Goal: Task Accomplishment & Management: Complete application form

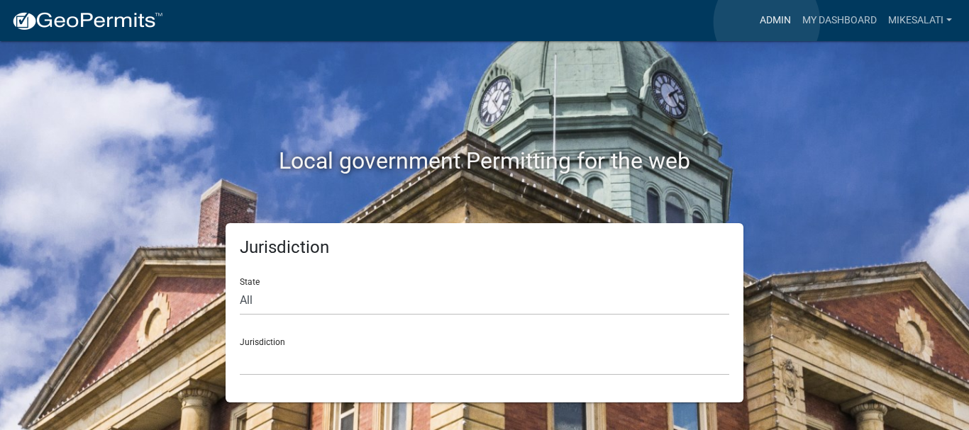
click at [767, 22] on link "Admin" at bounding box center [775, 20] width 43 height 27
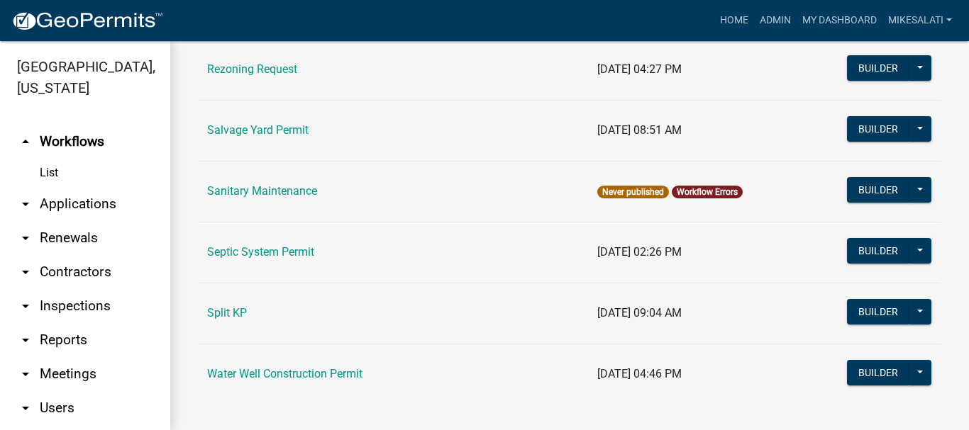
scroll to position [1915, 0]
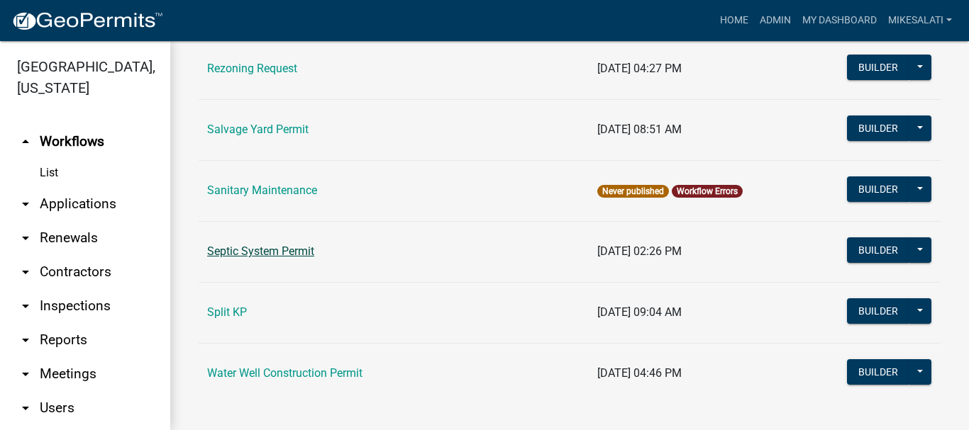
click at [228, 251] on link "Septic System Permit" at bounding box center [260, 251] width 107 height 13
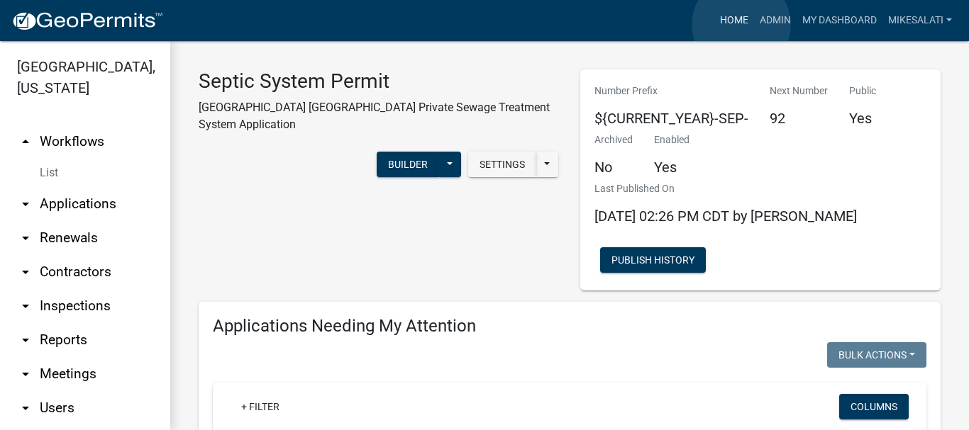
click at [741, 25] on link "Home" at bounding box center [734, 20] width 40 height 27
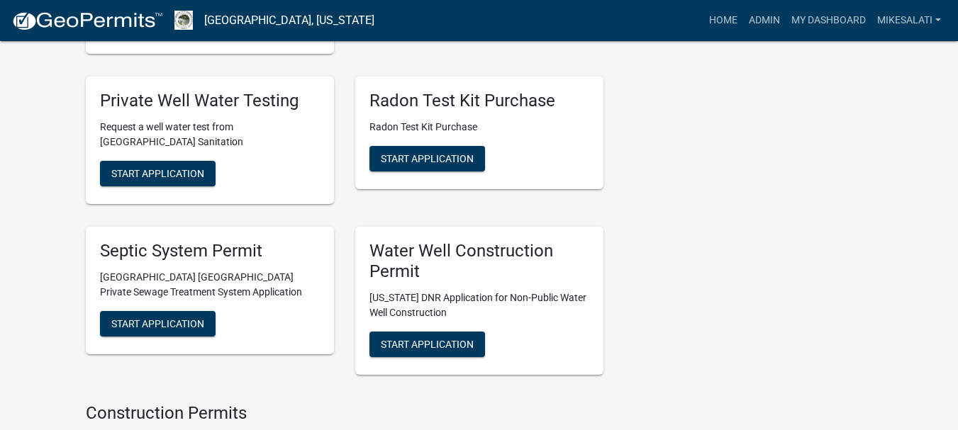
scroll to position [2269, 0]
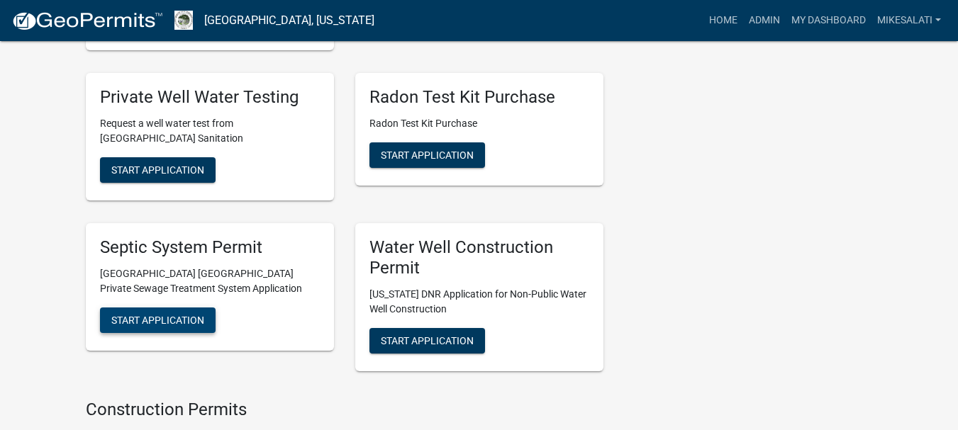
click at [140, 315] on span "Start Application" at bounding box center [157, 320] width 93 height 11
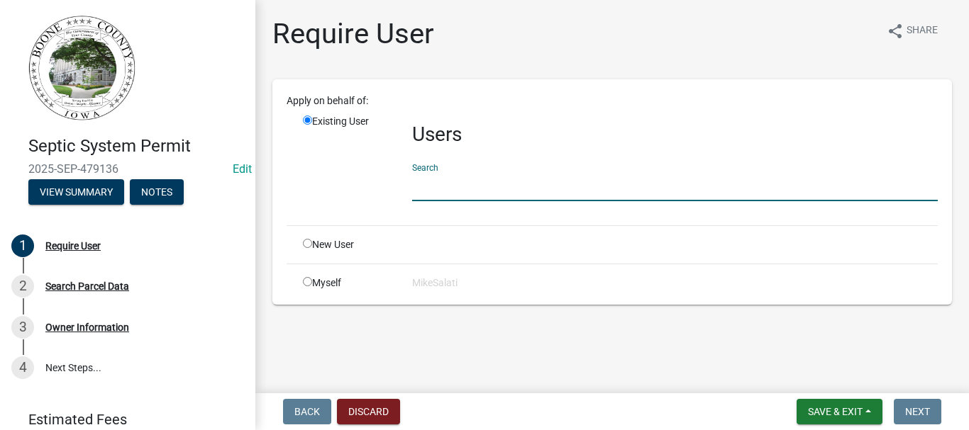
click at [455, 193] on input "text" at bounding box center [674, 186] width 525 height 29
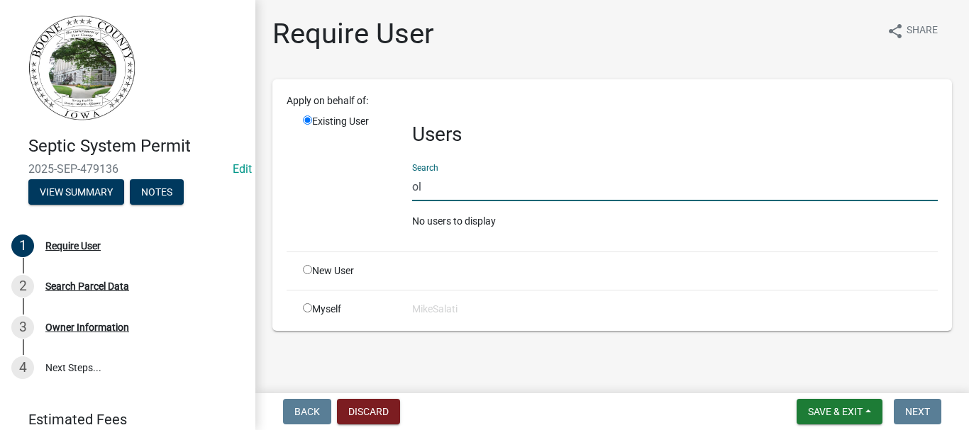
type input "o"
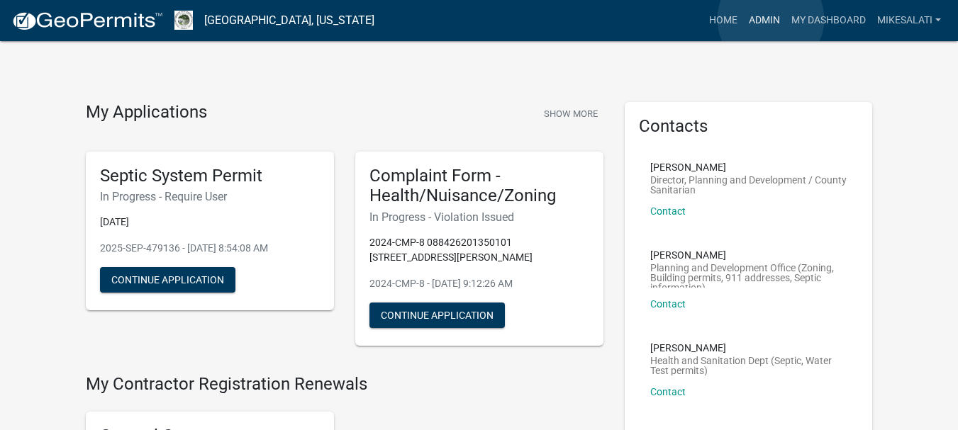
click at [771, 19] on link "Admin" at bounding box center [764, 20] width 43 height 27
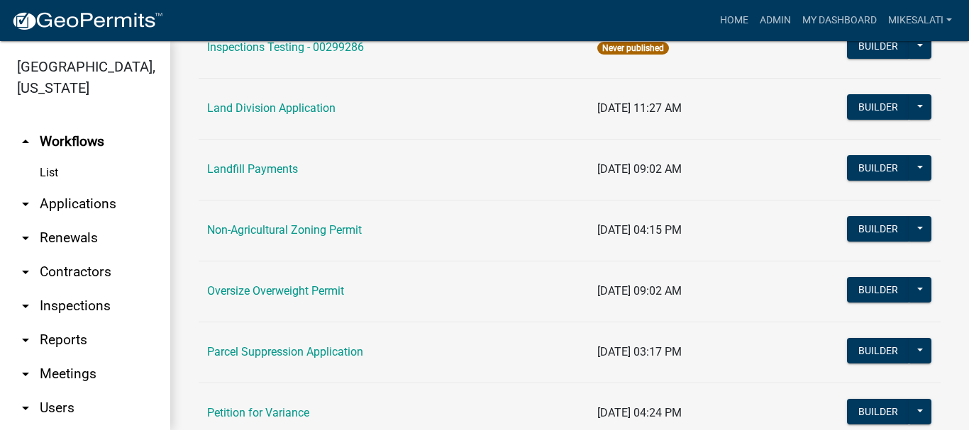
scroll to position [1205, 0]
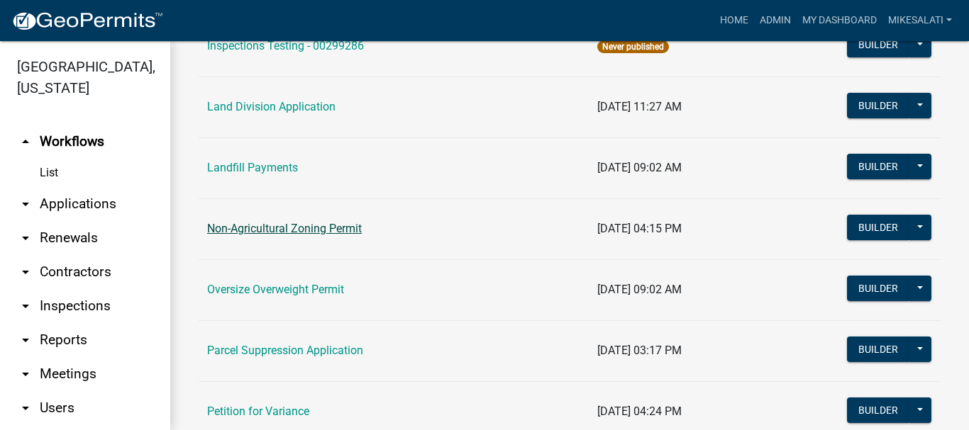
click at [277, 230] on link "Non-Agricultural Zoning Permit" at bounding box center [284, 228] width 155 height 13
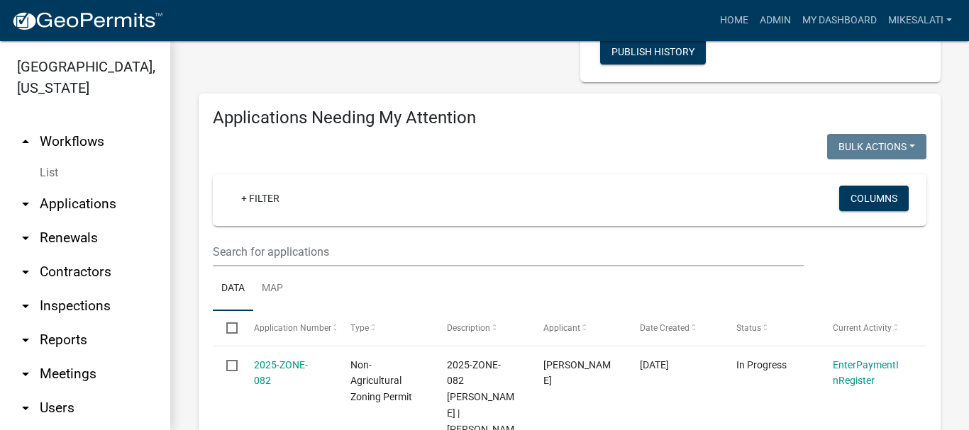
scroll to position [213, 0]
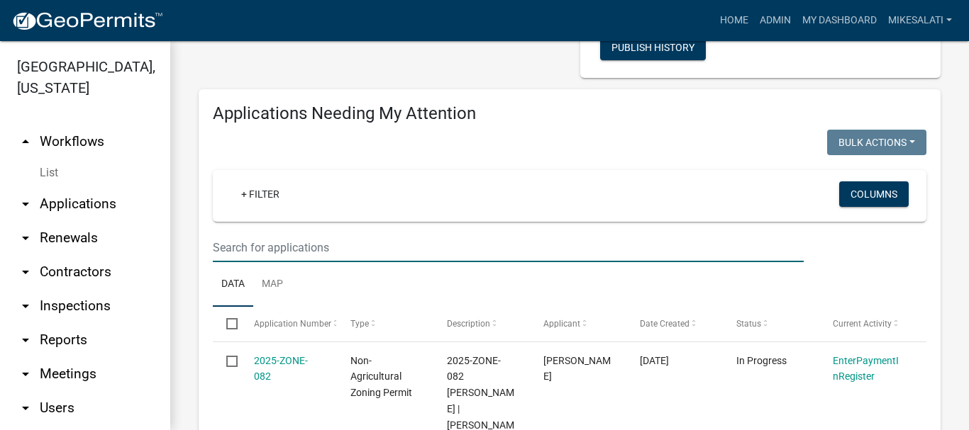
click at [367, 245] on input "text" at bounding box center [508, 247] width 591 height 29
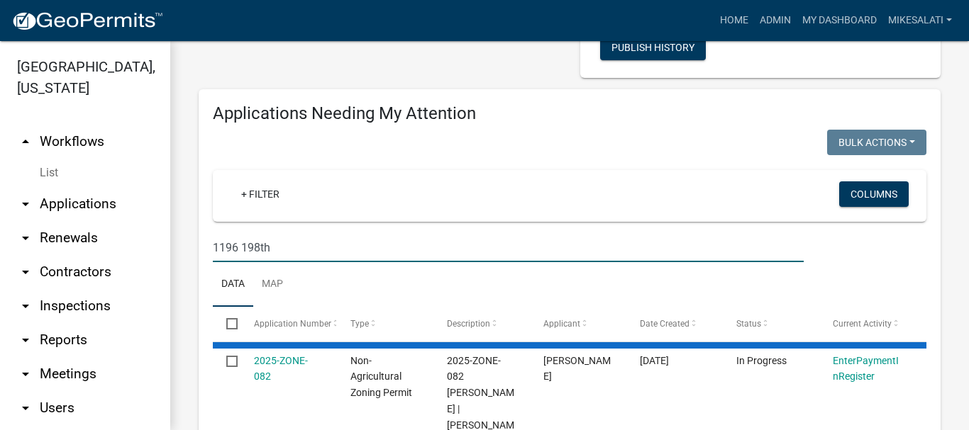
type input "1196 198th"
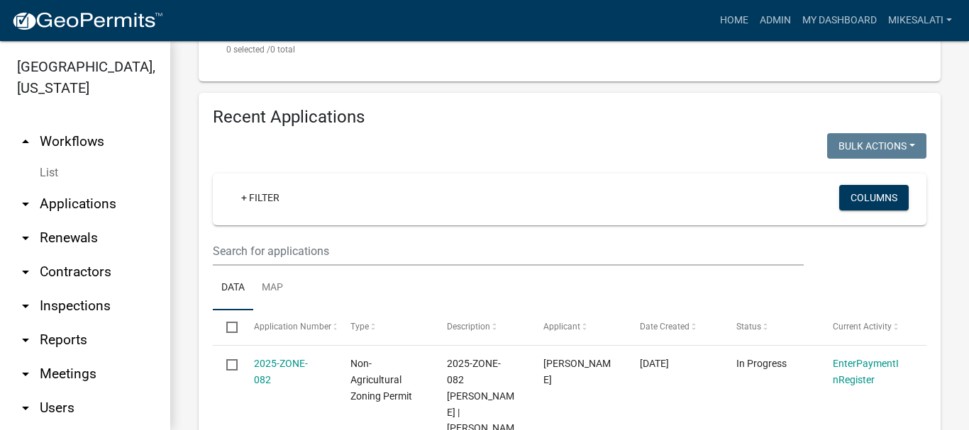
scroll to position [567, 0]
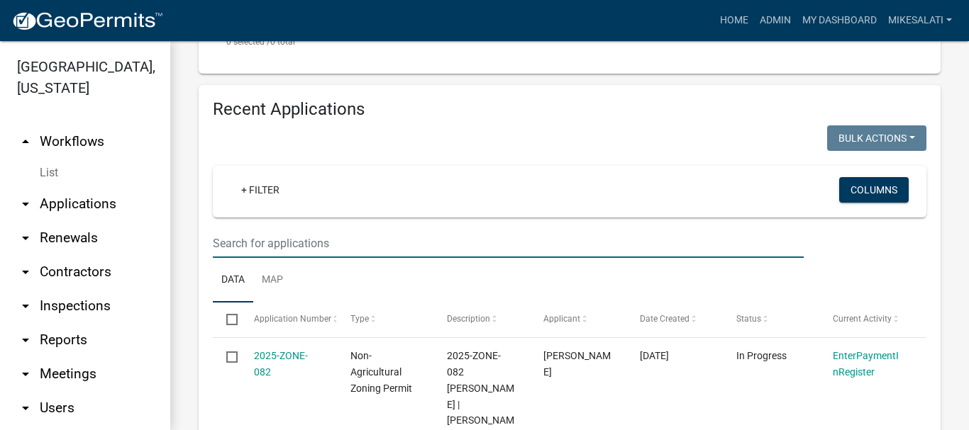
click at [392, 252] on input "text" at bounding box center [508, 243] width 591 height 29
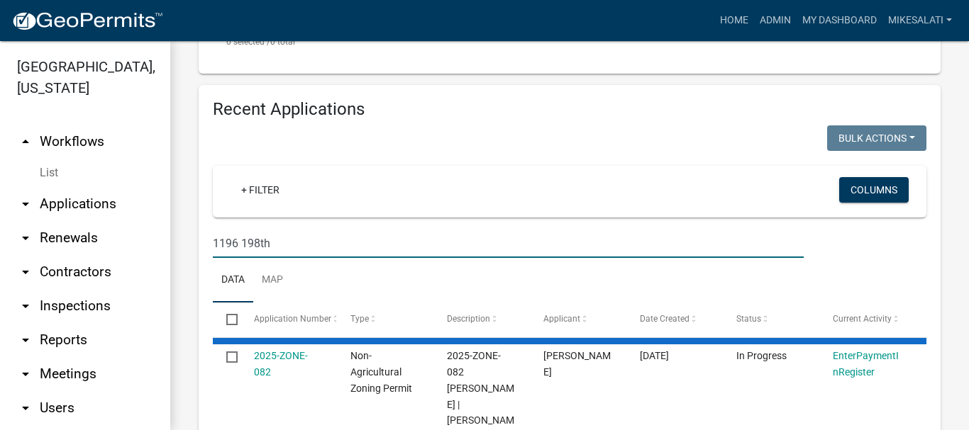
type input "1196 198th"
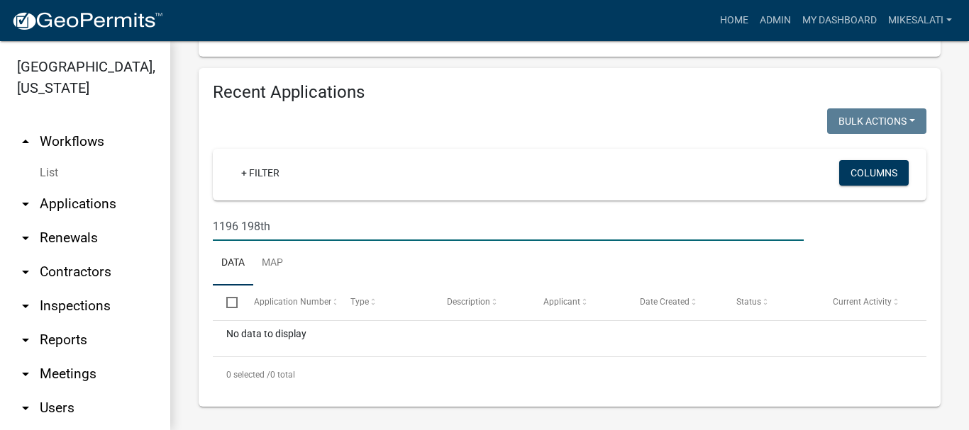
scroll to position [589, 0]
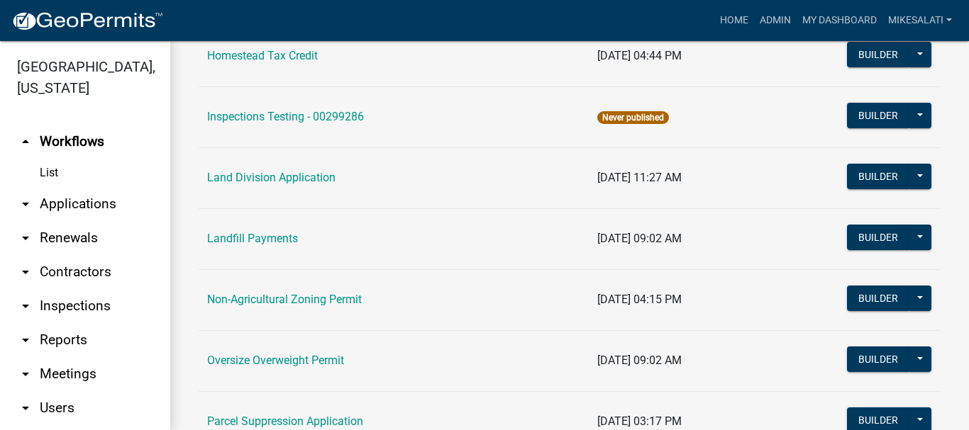
scroll to position [1205, 0]
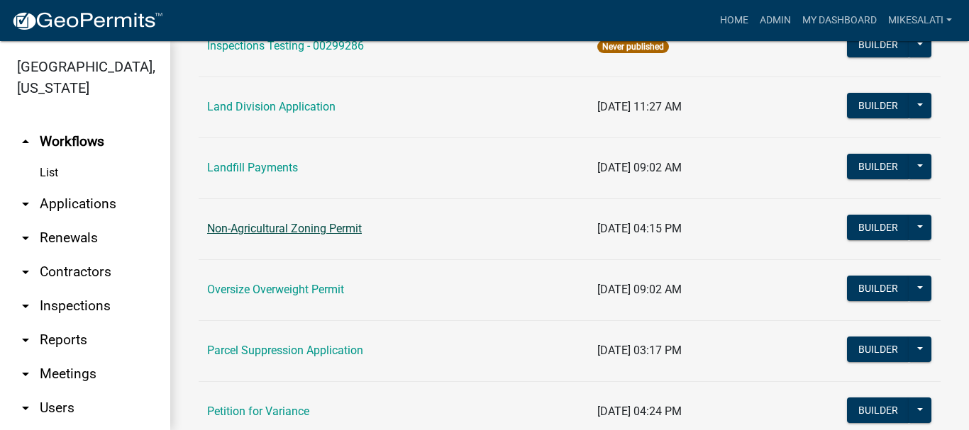
click at [282, 223] on link "Non-Agricultural Zoning Permit" at bounding box center [284, 228] width 155 height 13
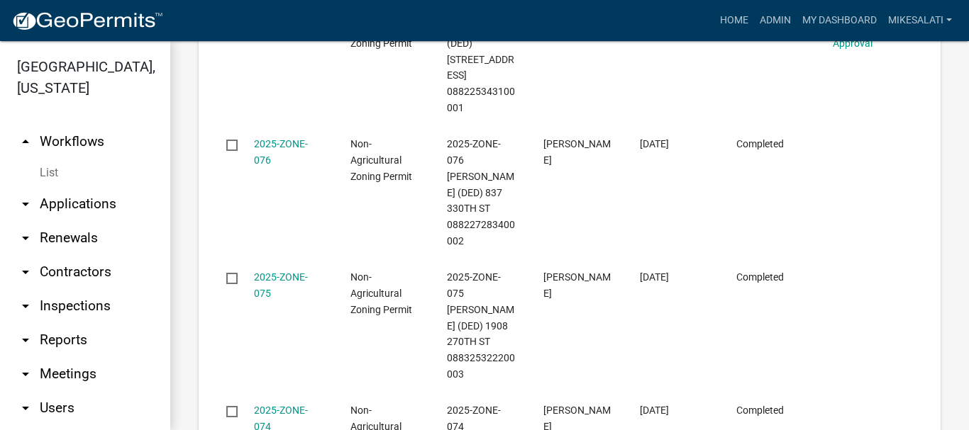
scroll to position [2449, 0]
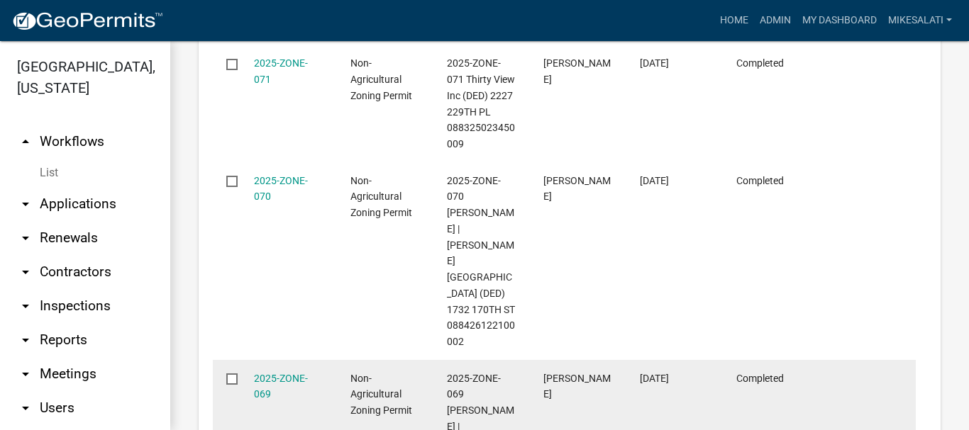
scroll to position [1795, 0]
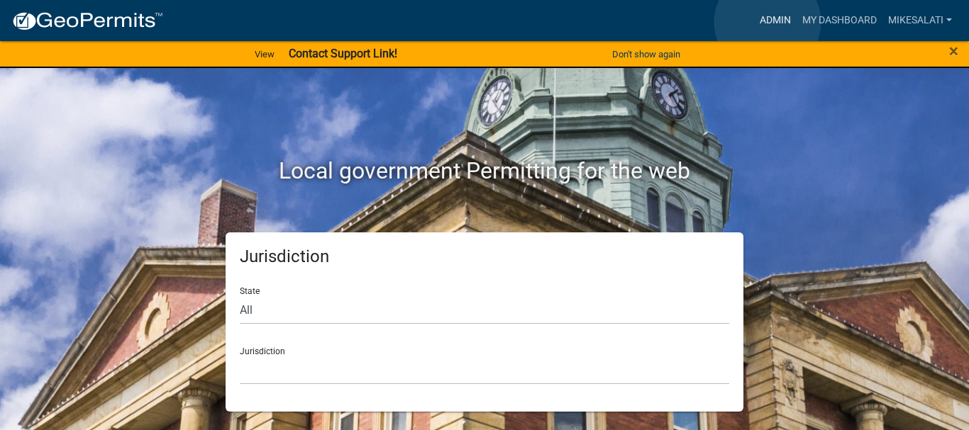
click at [767, 22] on link "Admin" at bounding box center [775, 20] width 43 height 27
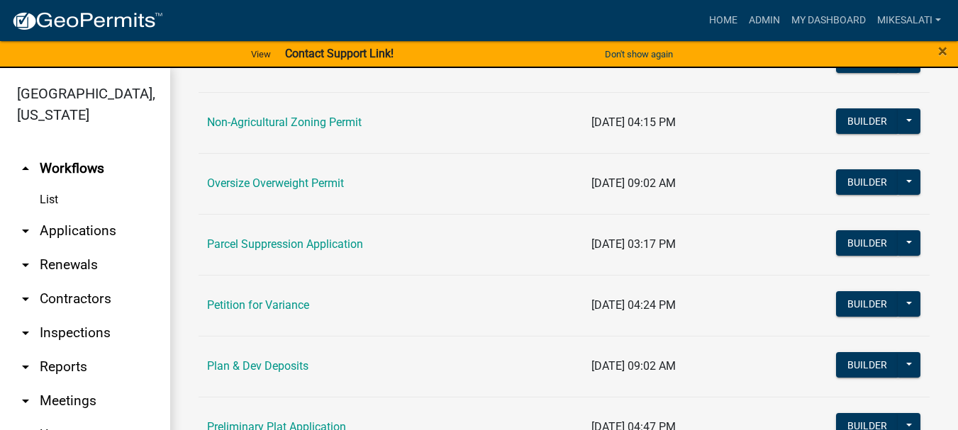
scroll to position [1347, 0]
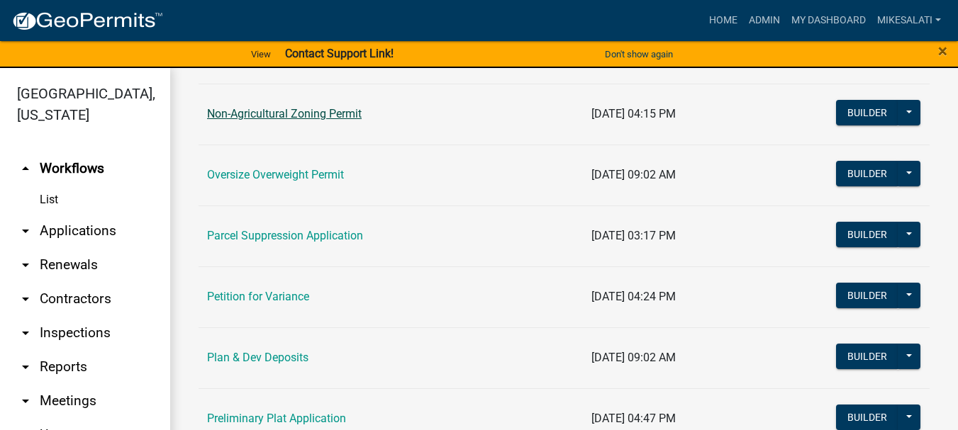
click at [226, 118] on link "Non-Agricultural Zoning Permit" at bounding box center [284, 113] width 155 height 13
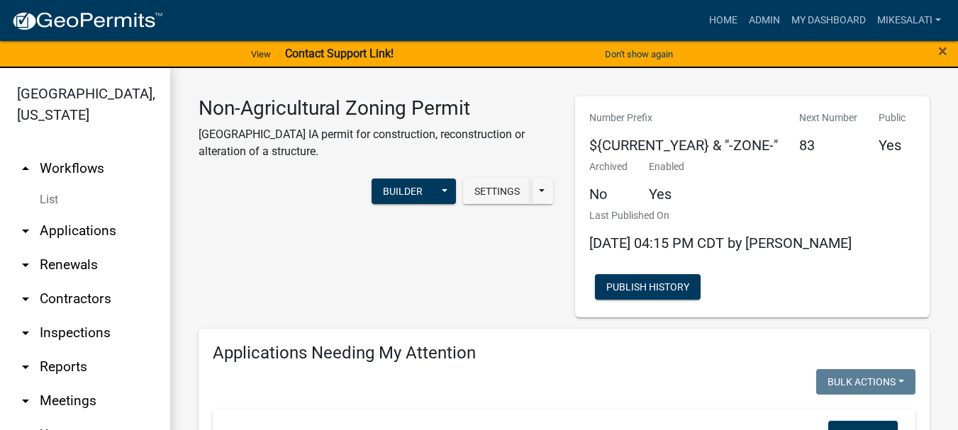
click at [57, 214] on link "arrow_drop_down Applications" at bounding box center [85, 231] width 170 height 34
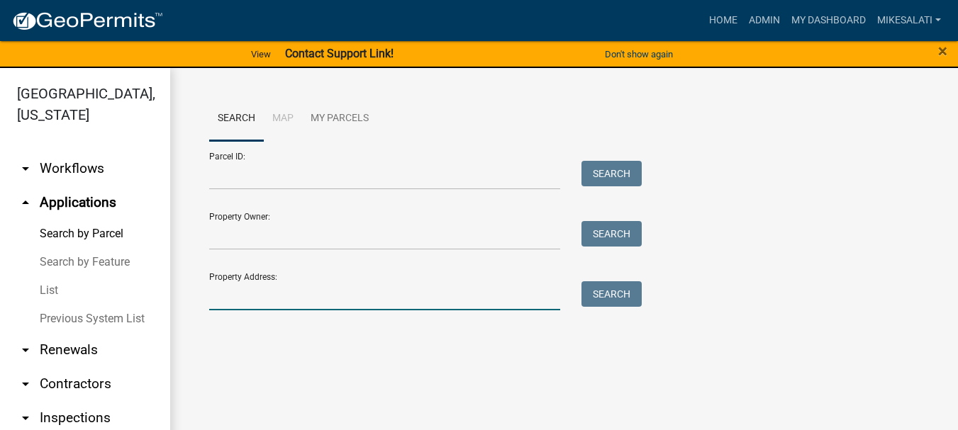
click at [254, 294] on input "Property Address:" at bounding box center [384, 296] width 351 height 29
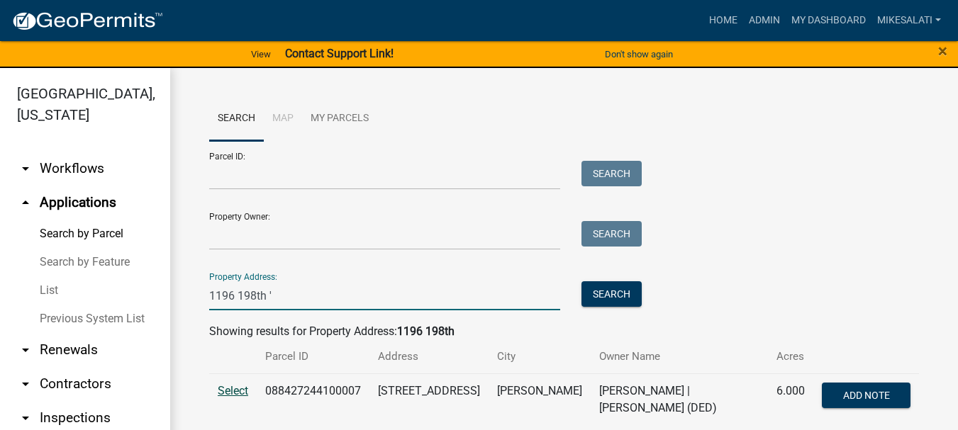
type input "1196 198th '"
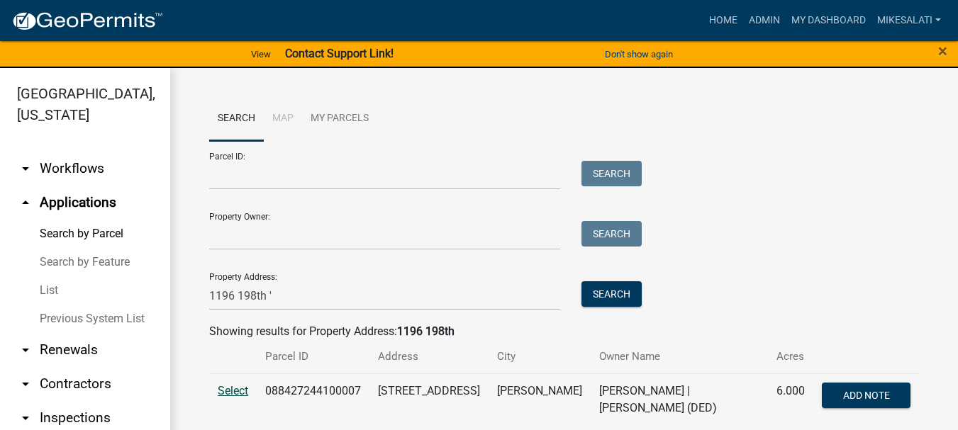
click at [227, 394] on span "Select" at bounding box center [233, 390] width 30 height 13
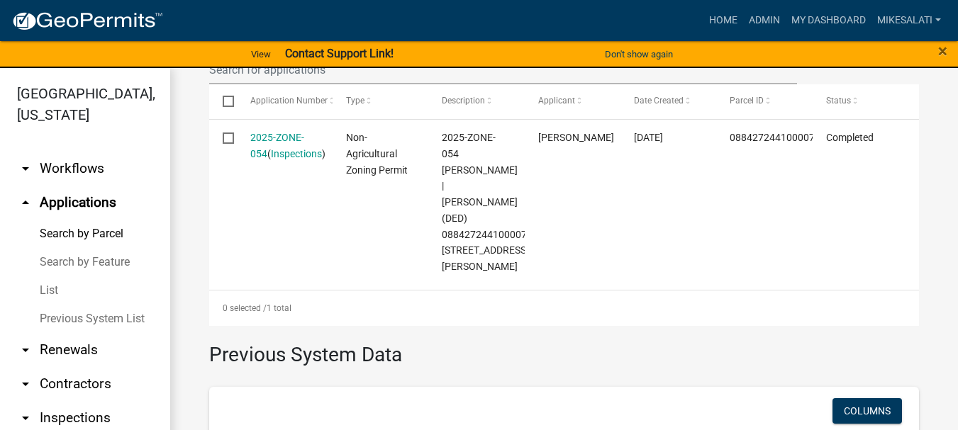
scroll to position [496, 0]
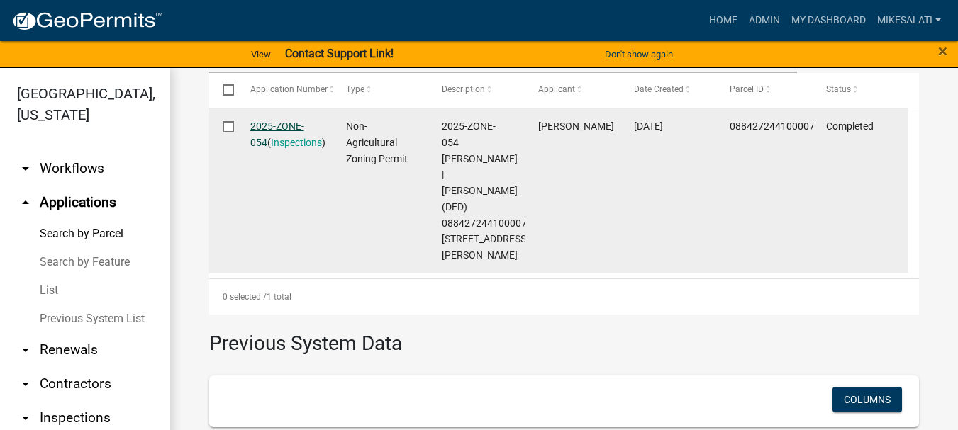
click at [274, 123] on link "2025-ZONE-054" at bounding box center [277, 135] width 54 height 28
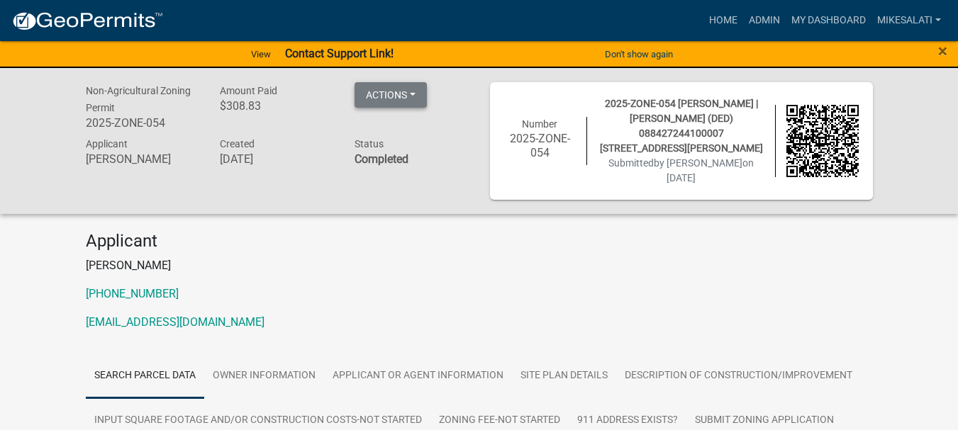
click at [399, 100] on button "Actions" at bounding box center [391, 95] width 72 height 26
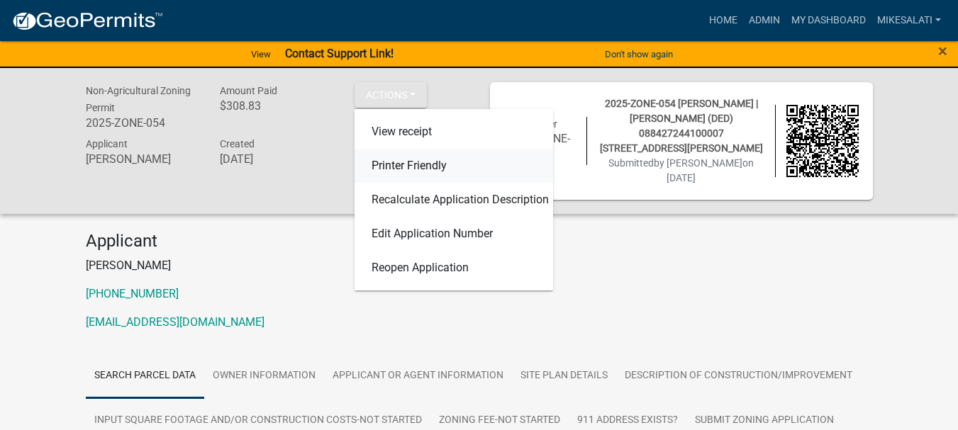
click at [408, 161] on link "Printer Friendly" at bounding box center [454, 166] width 199 height 34
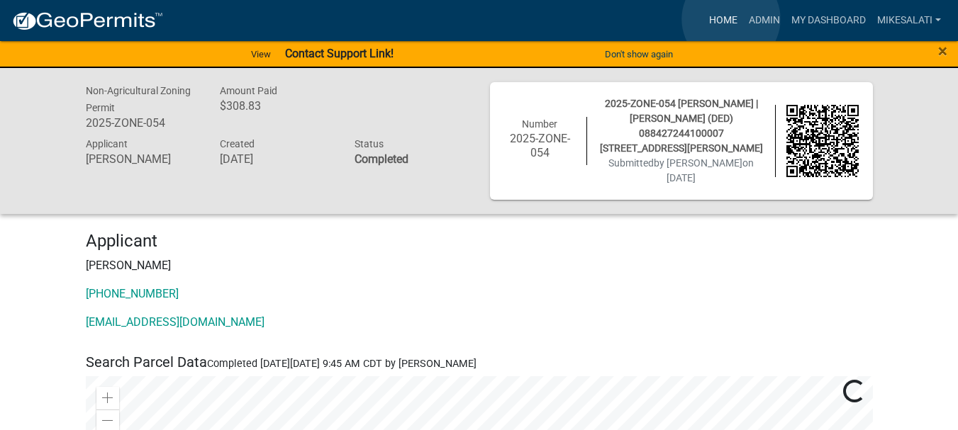
click at [731, 19] on link "Home" at bounding box center [723, 20] width 40 height 27
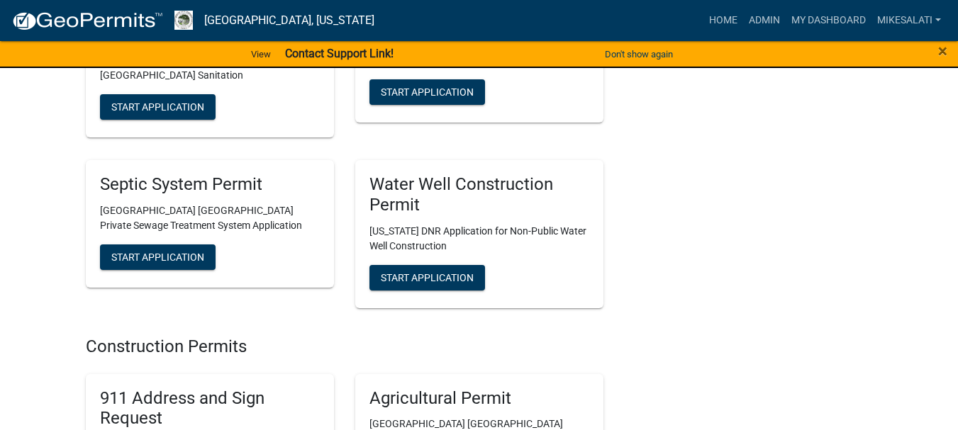
scroll to position [2340, 0]
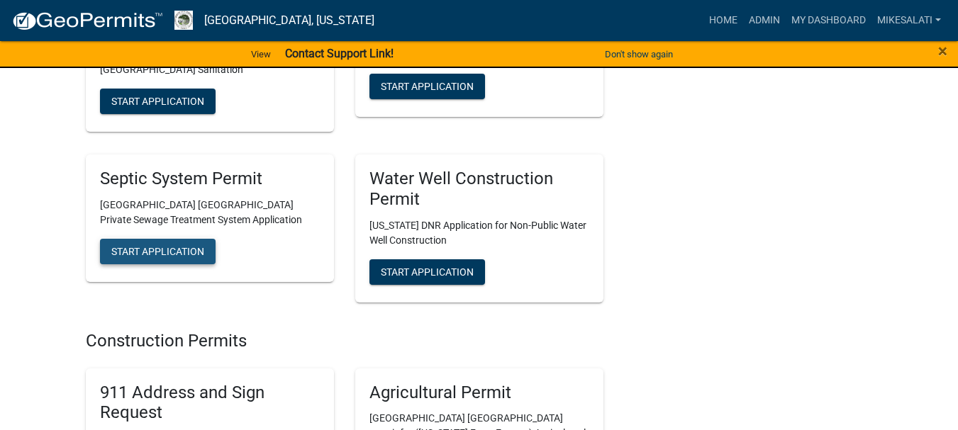
click at [191, 239] on button "Start Application" at bounding box center [158, 252] width 116 height 26
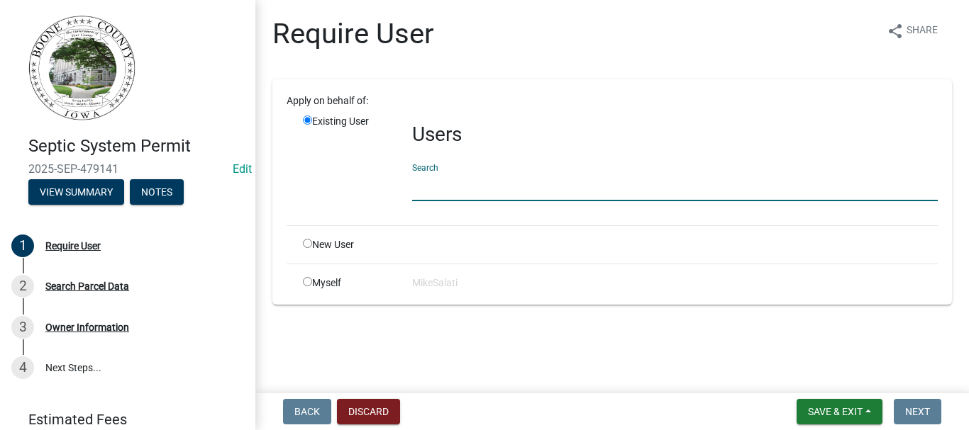
click at [440, 186] on input "text" at bounding box center [674, 186] width 525 height 29
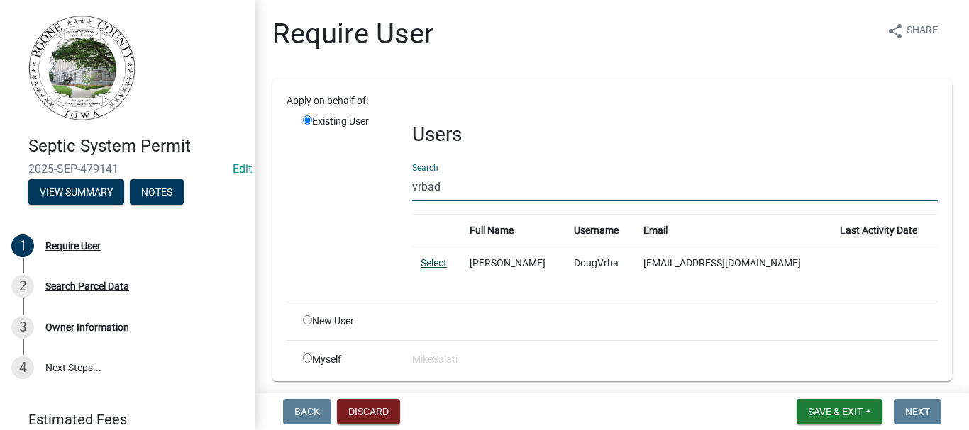
type input "vrbad"
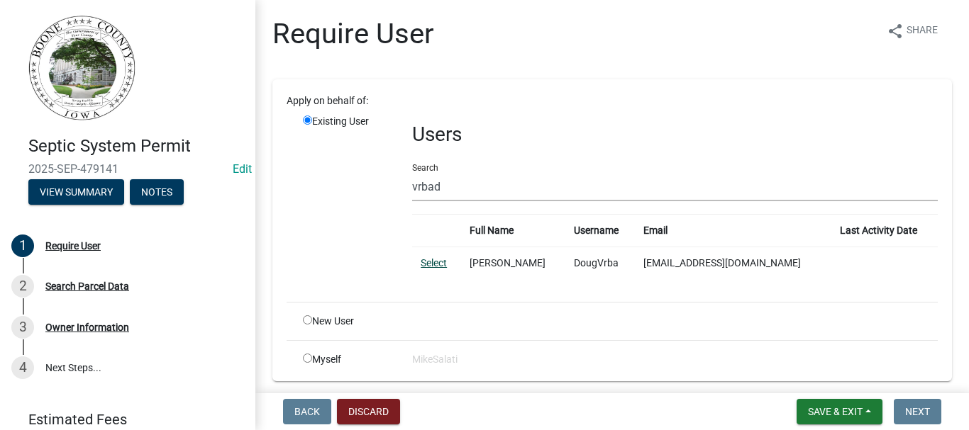
click at [435, 265] on link "Select" at bounding box center [434, 262] width 26 height 11
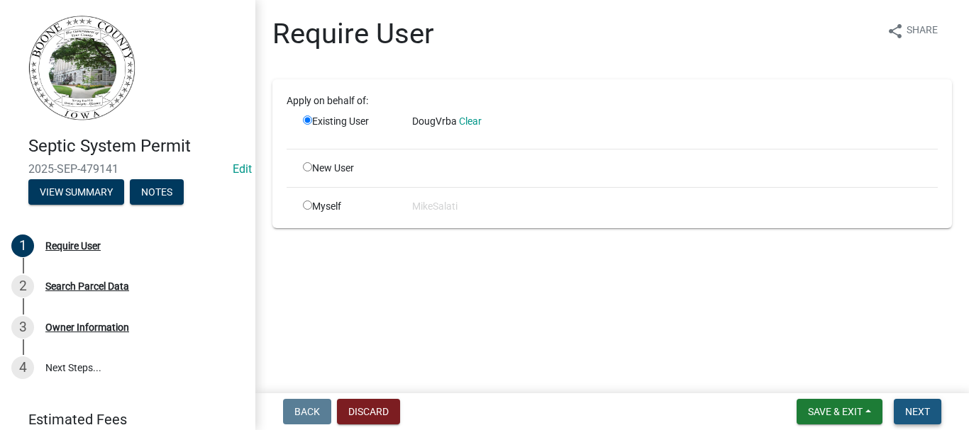
click at [926, 412] on span "Next" at bounding box center [917, 411] width 25 height 11
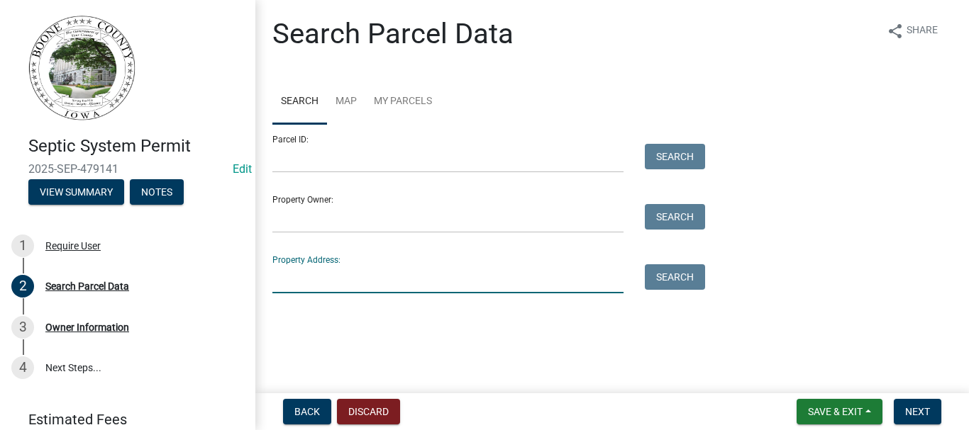
click at [520, 286] on input "Property Address:" at bounding box center [447, 278] width 351 height 29
type input "1196 198th"
click at [681, 274] on button "Search" at bounding box center [675, 277] width 60 height 26
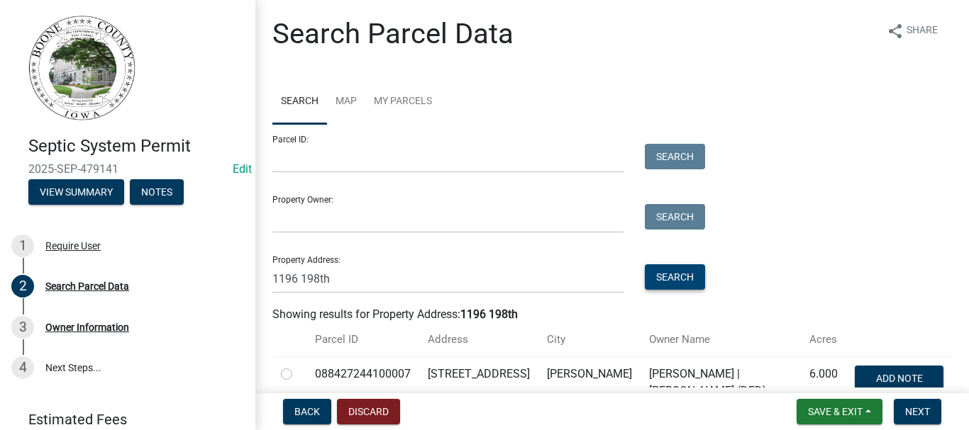
scroll to position [76, 0]
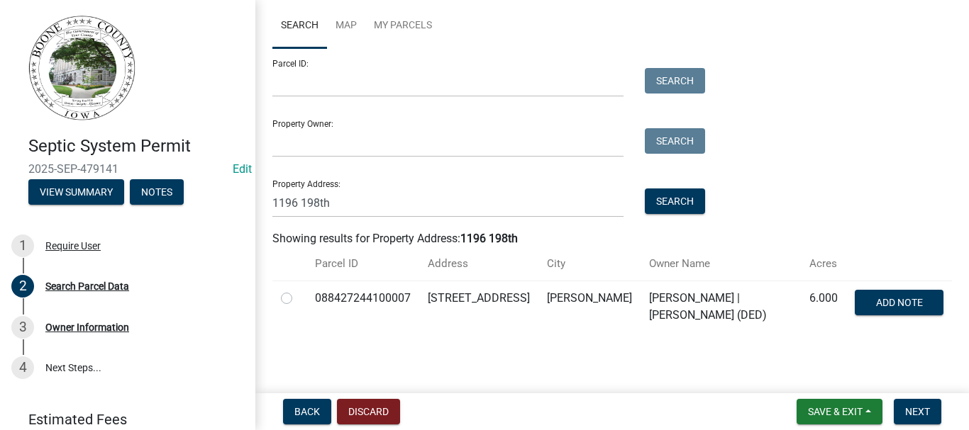
click at [298, 290] on label at bounding box center [298, 290] width 0 height 0
click at [298, 298] on input "radio" at bounding box center [302, 294] width 9 height 9
radio input "true"
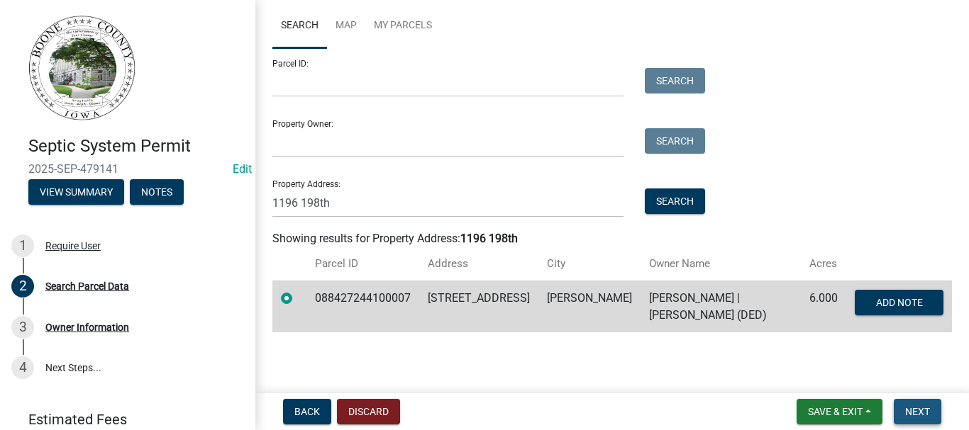
click at [914, 408] on span "Next" at bounding box center [917, 411] width 25 height 11
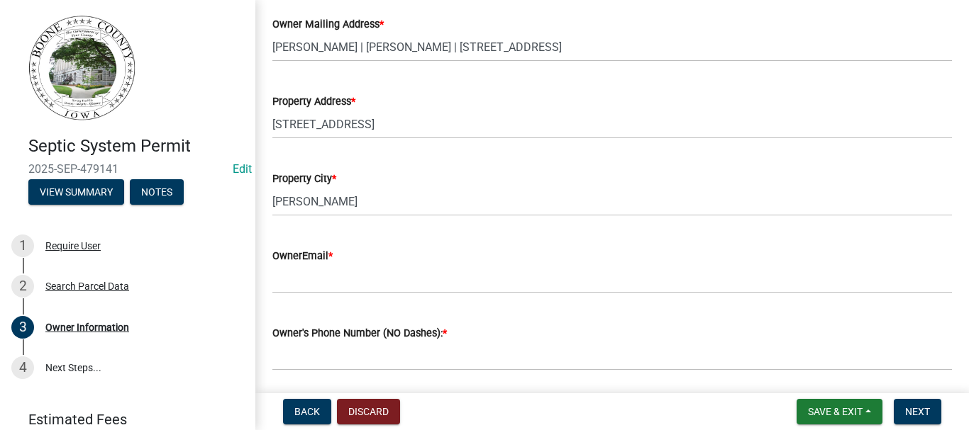
scroll to position [355, 0]
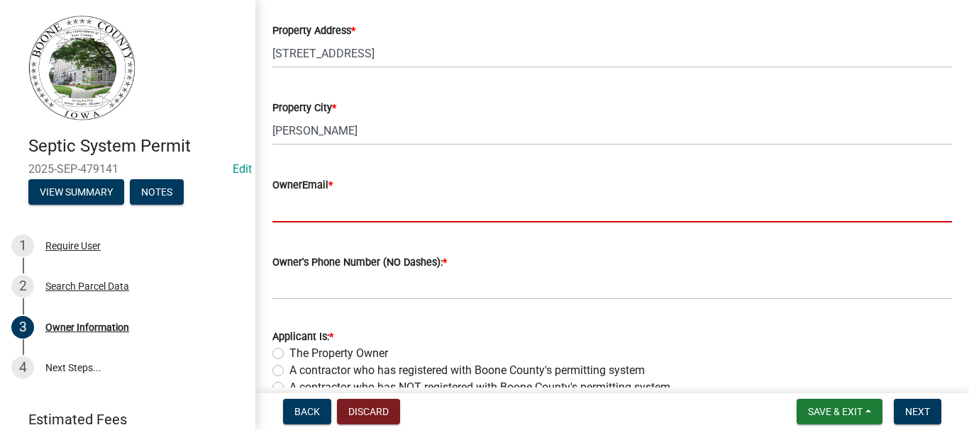
click at [284, 218] on input "OwnerEmail *" at bounding box center [611, 208] width 679 height 29
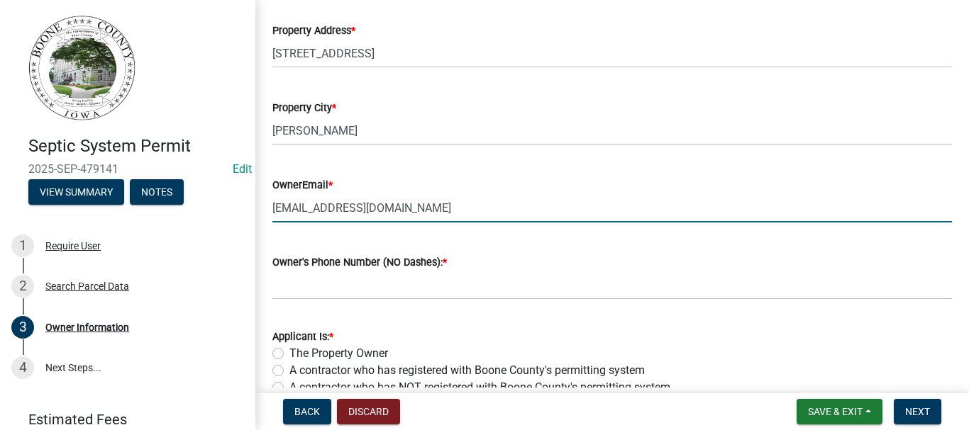
type input "vbadoug@gmail.com"
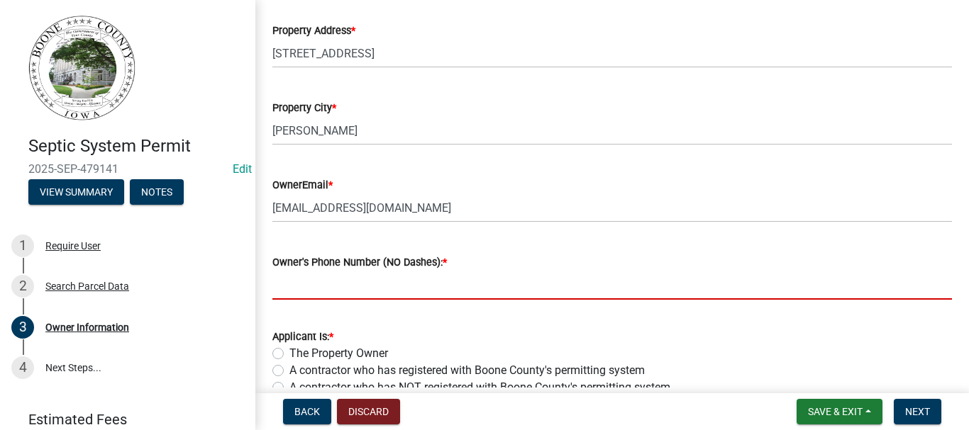
click at [284, 294] on input "Owner's Phone Number (NO Dashes): *" at bounding box center [611, 285] width 679 height 29
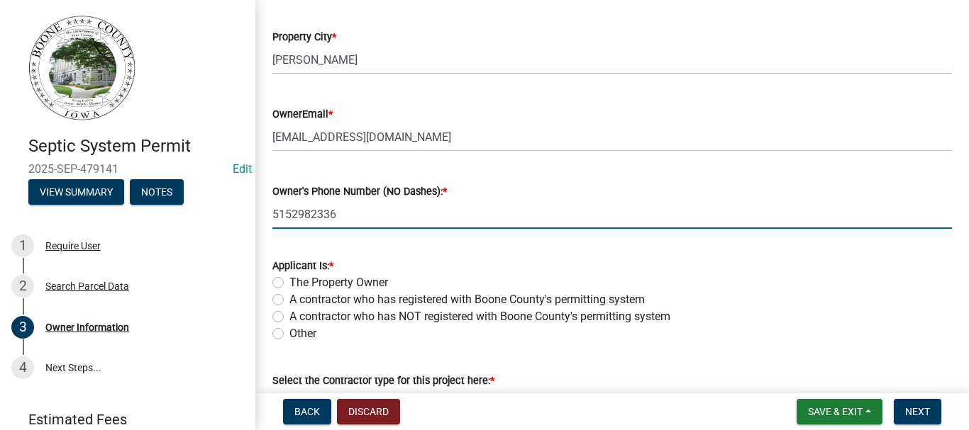
scroll to position [496, 0]
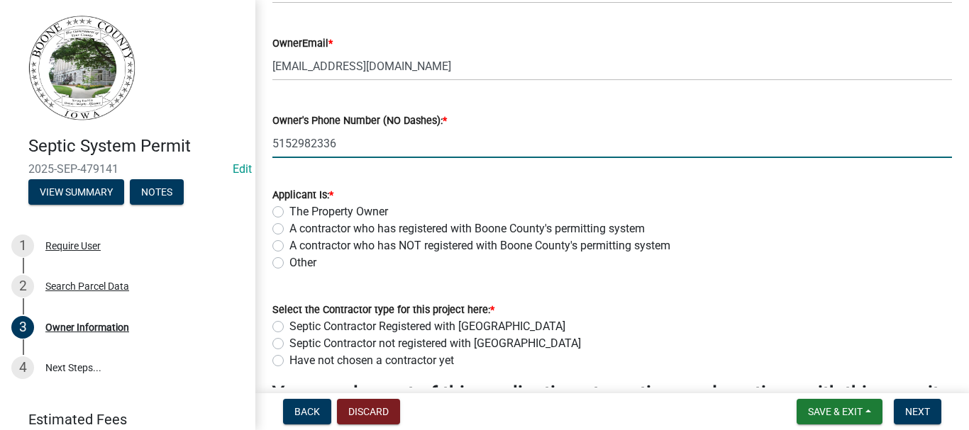
type input "5152982336"
drag, startPoint x: 282, startPoint y: 230, endPoint x: 302, endPoint y: 255, distance: 32.2
click at [289, 232] on label "A contractor who has registered with Boone County's permitting system" at bounding box center [466, 229] width 355 height 17
click at [289, 230] on input "A contractor who has registered with Boone County's permitting system" at bounding box center [293, 225] width 9 height 9
radio input "true"
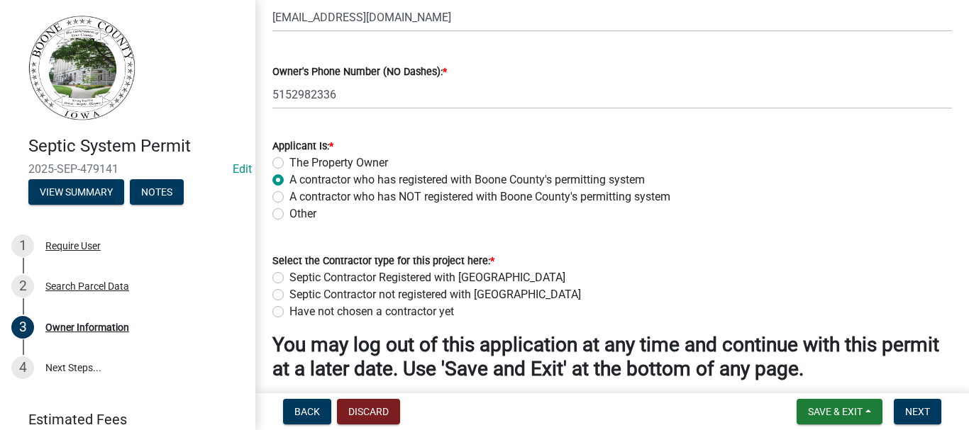
scroll to position [567, 0]
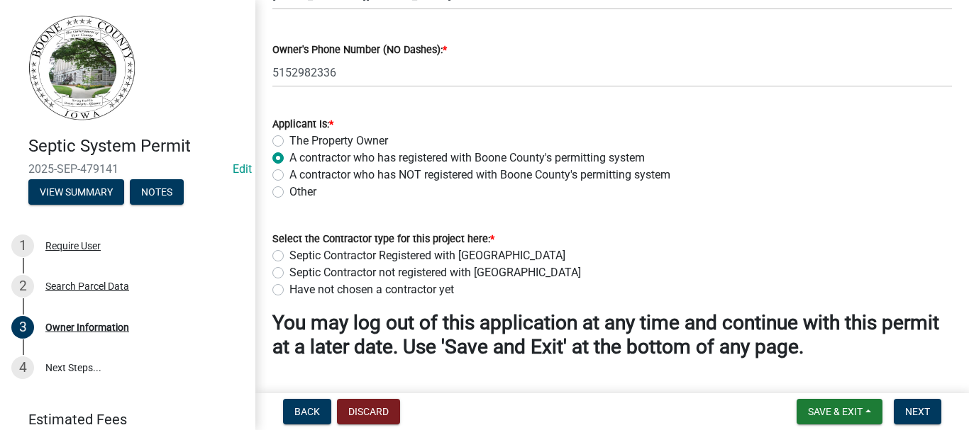
click at [289, 157] on label "A contractor who has registered with Boone County's permitting system" at bounding box center [466, 158] width 355 height 17
click at [289, 157] on input "A contractor who has registered with Boone County's permitting system" at bounding box center [293, 154] width 9 height 9
click at [289, 191] on label "Other" at bounding box center [302, 192] width 27 height 17
click at [289, 191] on input "Other" at bounding box center [293, 188] width 9 height 9
radio input "true"
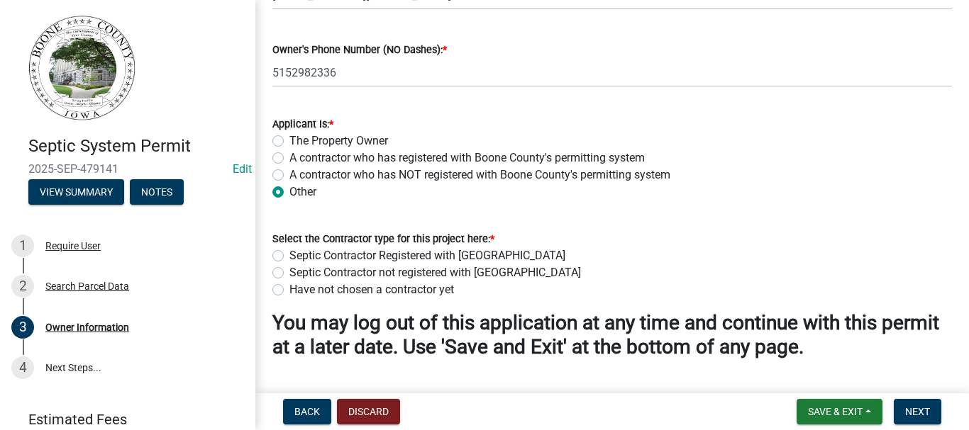
click at [289, 257] on label "Septic Contractor Registered with Boone County" at bounding box center [427, 255] width 276 height 17
click at [289, 257] on input "Septic Contractor Registered with Boone County" at bounding box center [293, 251] width 9 height 9
radio input "true"
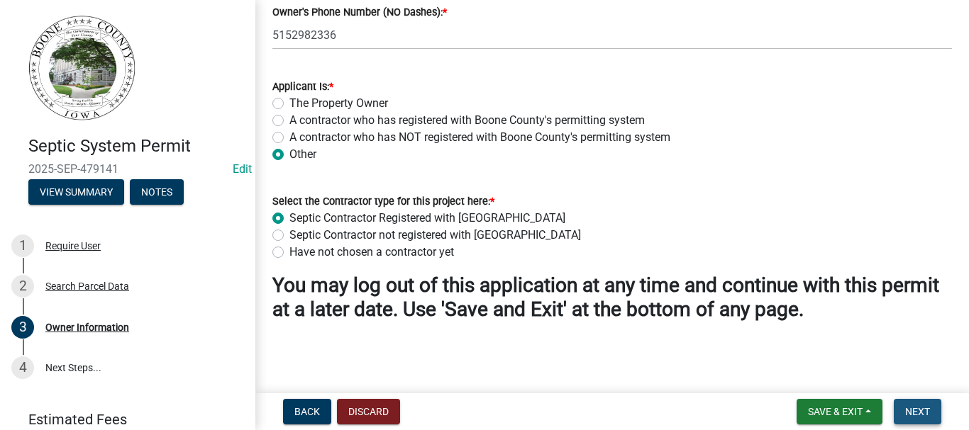
click at [928, 407] on span "Next" at bounding box center [917, 411] width 25 height 11
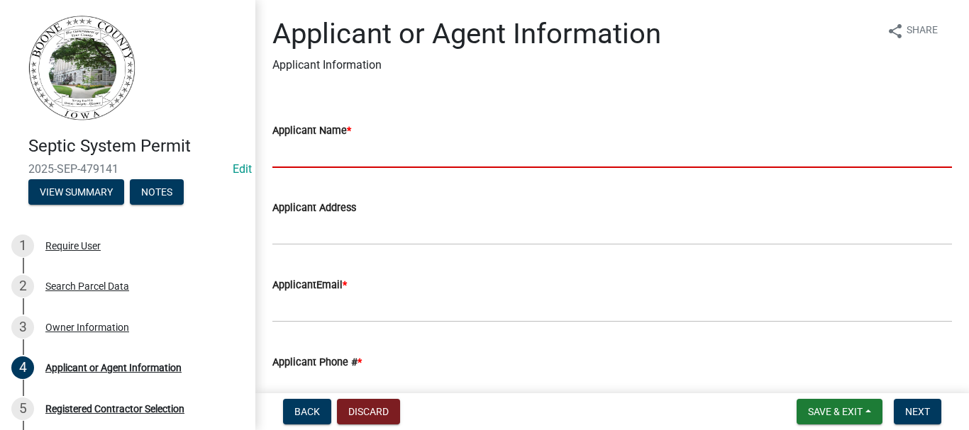
click at [372, 162] on input "Applicant Name *" at bounding box center [611, 153] width 679 height 29
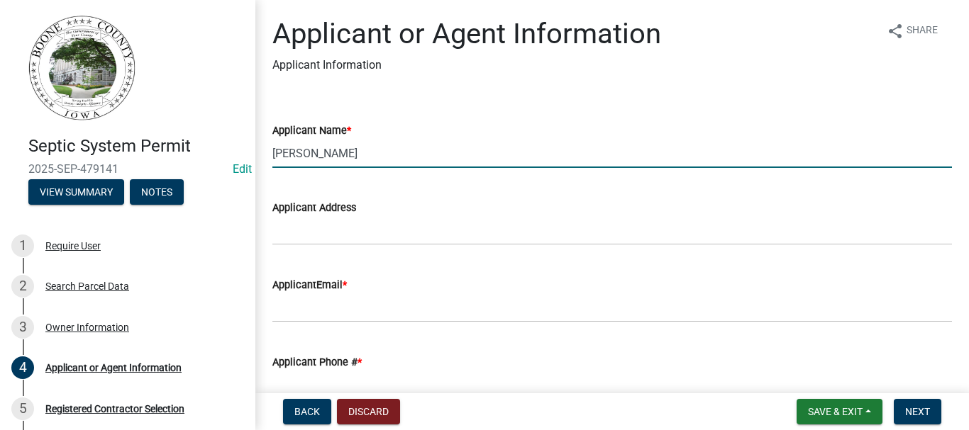
type input "Doug Vrba"
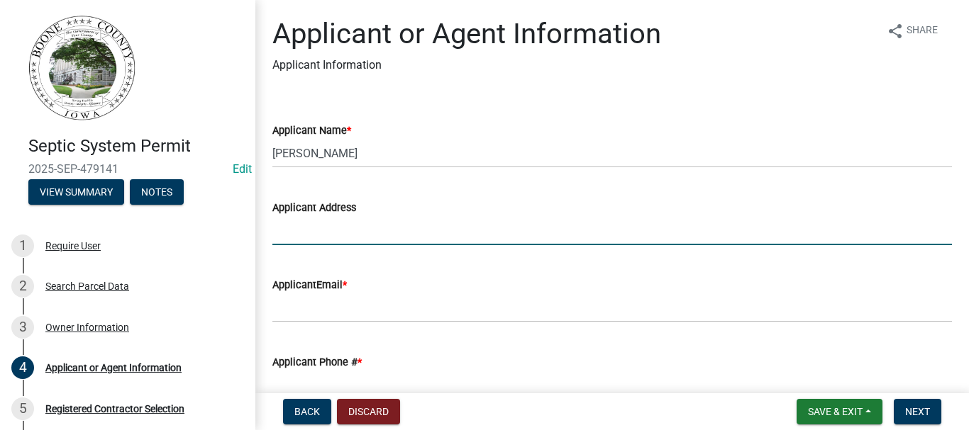
click at [335, 216] on input "Applicant Address" at bounding box center [611, 230] width 679 height 29
type input "815 2nd St"
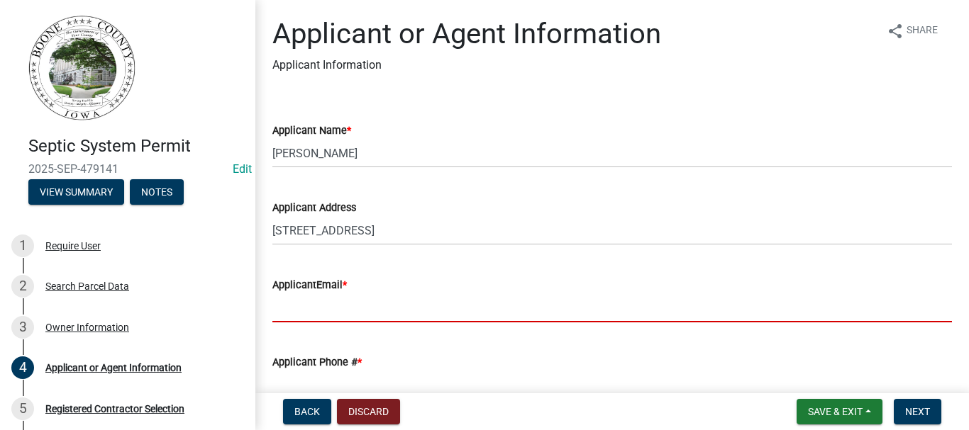
click at [316, 311] on input "ApplicantEmail *" at bounding box center [611, 308] width 679 height 29
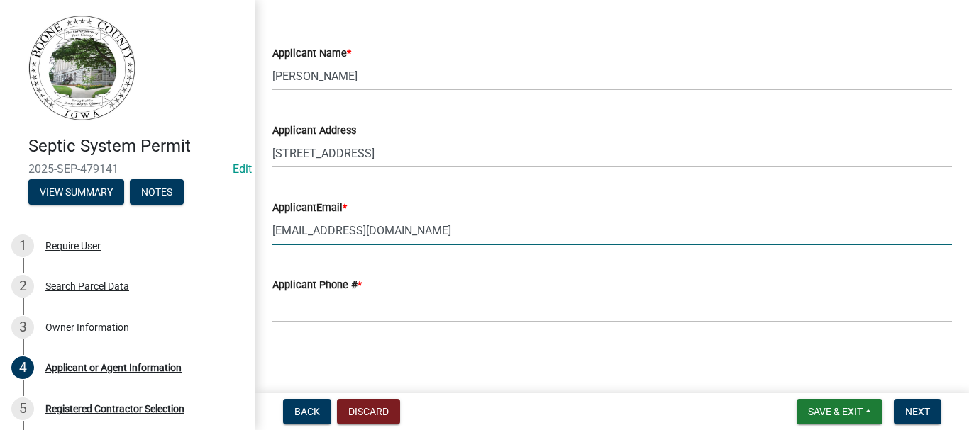
scroll to position [79, 0]
type input "vbadoug@gmail.com"
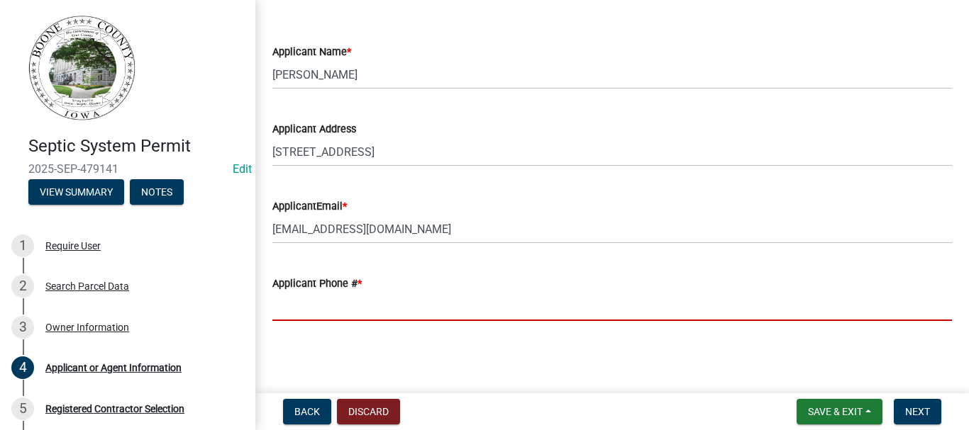
click at [322, 303] on input "Applicant Phone # *" at bounding box center [611, 306] width 679 height 29
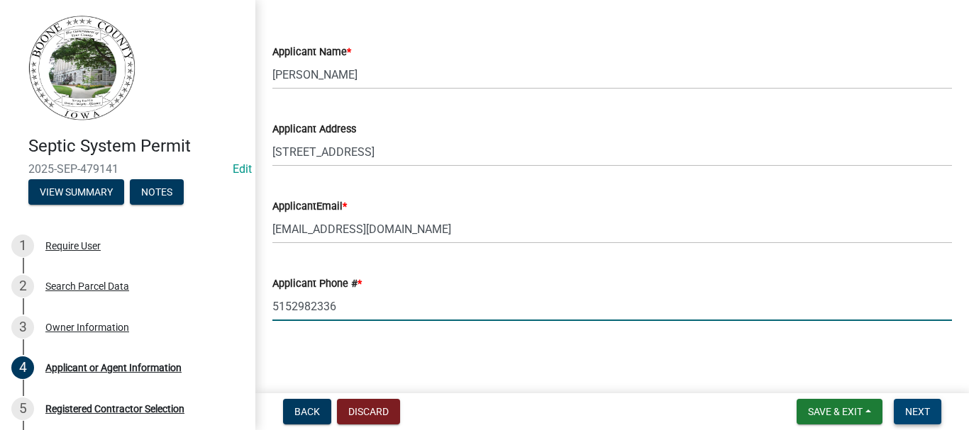
type input "5152982336"
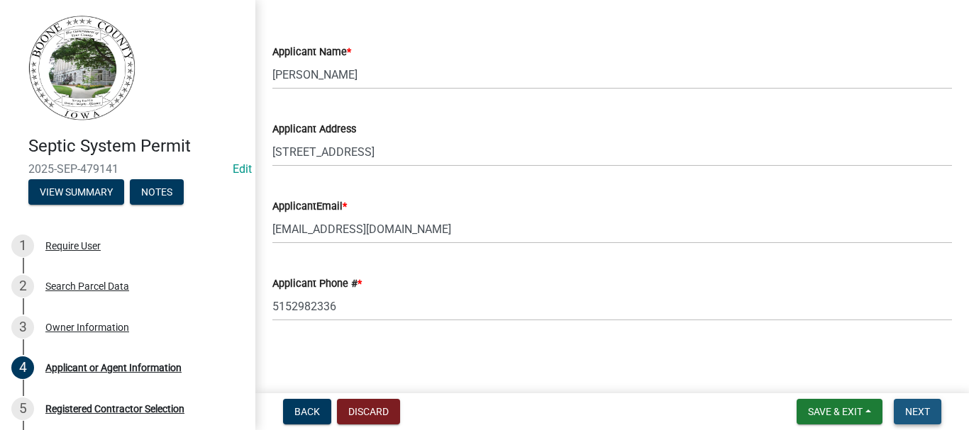
click at [923, 406] on span "Next" at bounding box center [917, 411] width 25 height 11
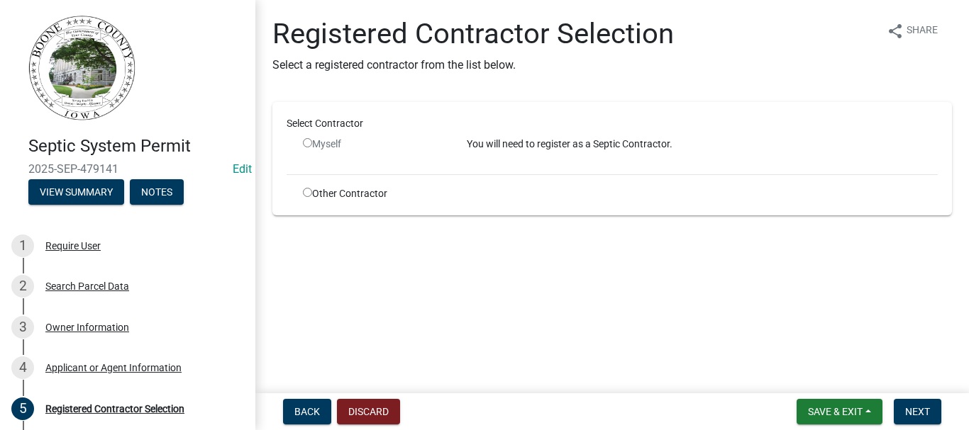
click at [307, 191] on input "radio" at bounding box center [307, 192] width 9 height 9
radio input "true"
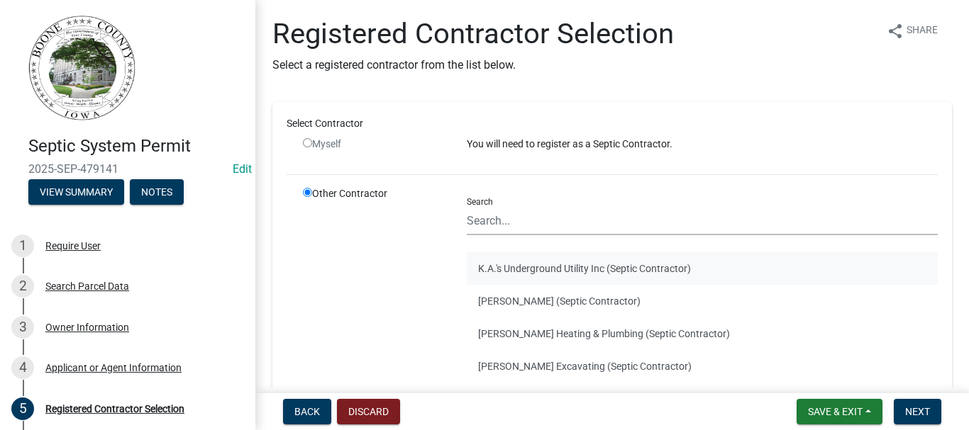
click at [521, 269] on button "K.A.'s Underground Utility Inc (Septic Contractor)" at bounding box center [702, 268] width 471 height 33
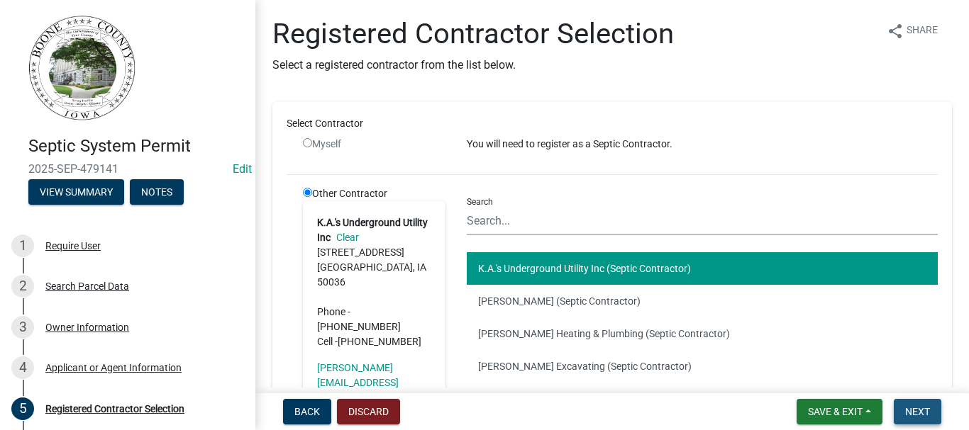
click at [913, 411] on span "Next" at bounding box center [917, 411] width 25 height 11
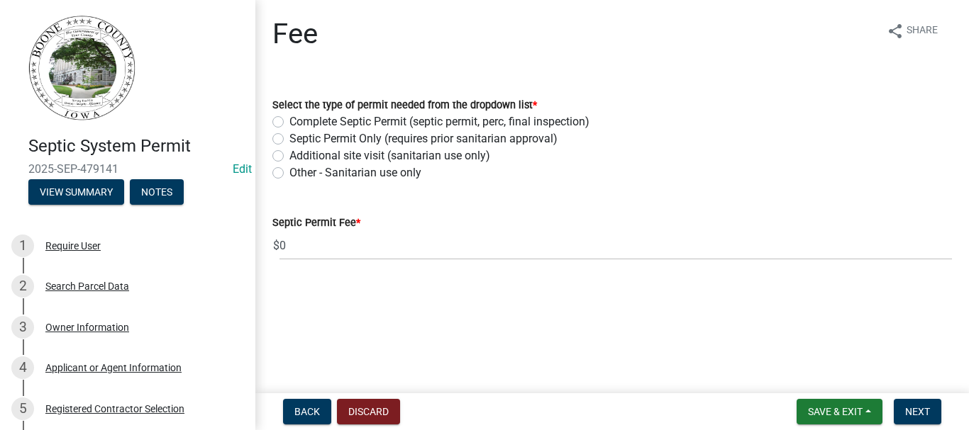
click at [289, 121] on label "Complete Septic Permit (septic permit, perc, final inspection)" at bounding box center [439, 121] width 300 height 17
click at [289, 121] on input "Complete Septic Permit (septic permit, perc, final inspection)" at bounding box center [293, 117] width 9 height 9
radio input "true"
click at [929, 411] on span "Next" at bounding box center [917, 411] width 25 height 11
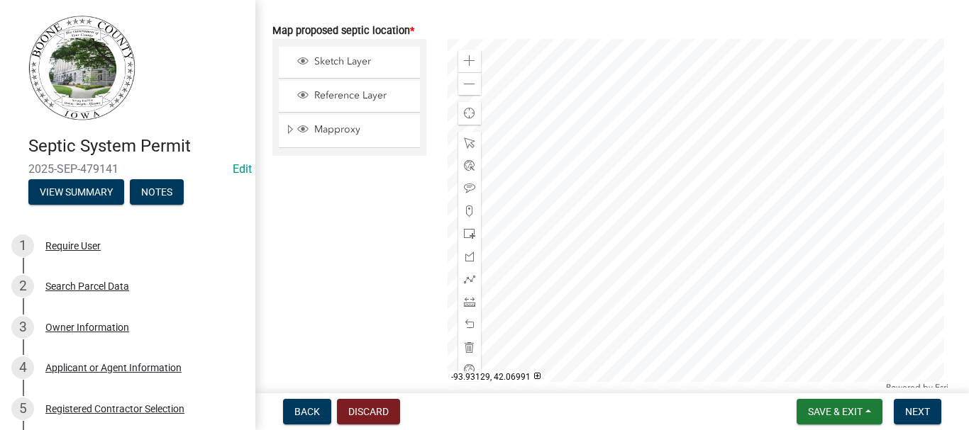
scroll to position [125, 0]
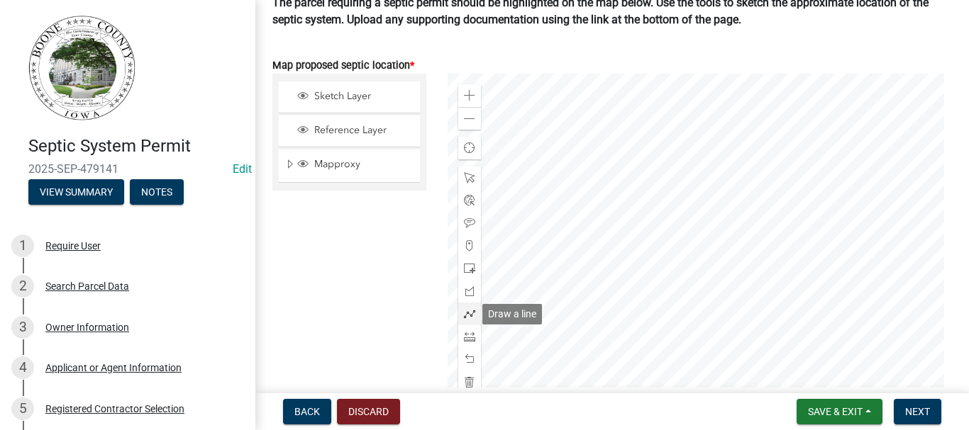
click at [467, 314] on span at bounding box center [469, 313] width 11 height 11
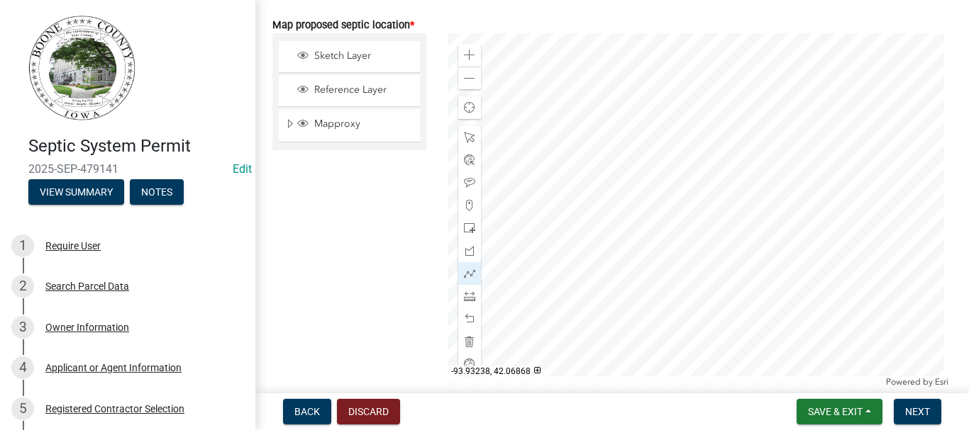
click at [637, 172] on div at bounding box center [699, 210] width 504 height 355
click at [623, 196] on div at bounding box center [699, 210] width 504 height 355
click at [623, 194] on div at bounding box center [699, 210] width 504 height 355
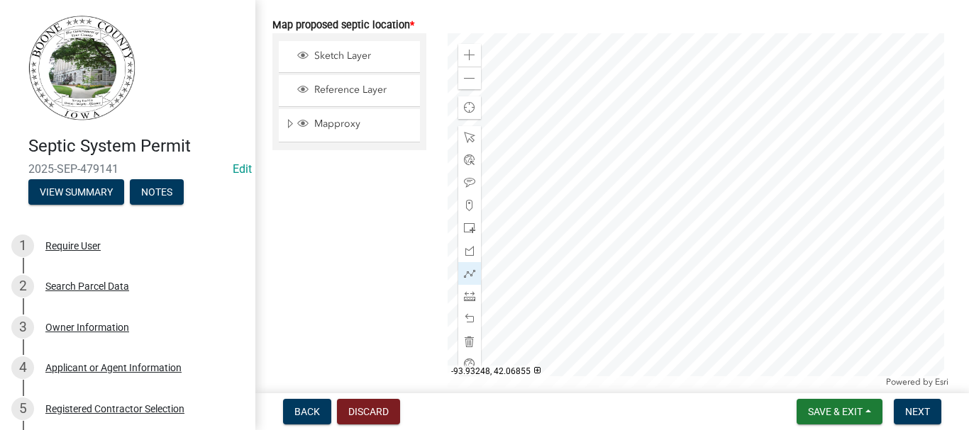
click at [623, 195] on div at bounding box center [699, 210] width 504 height 355
click at [623, 194] on div at bounding box center [699, 210] width 504 height 355
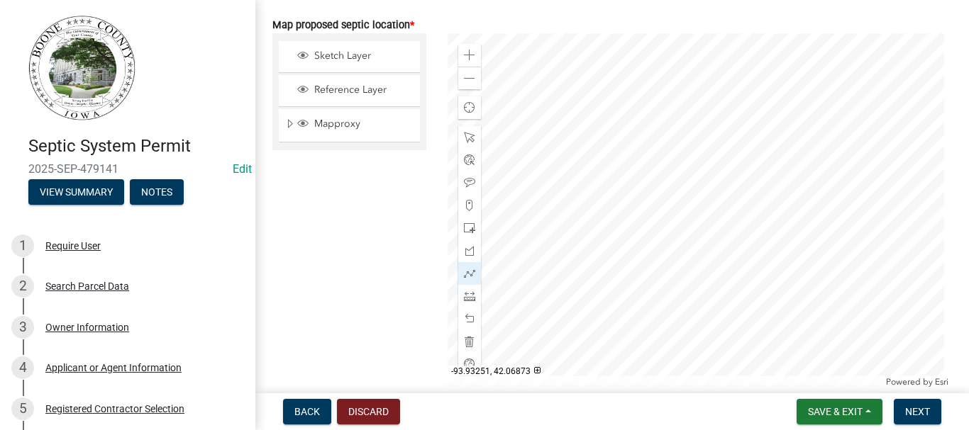
click at [619, 164] on div at bounding box center [699, 210] width 504 height 355
click at [642, 194] on div at bounding box center [699, 210] width 504 height 355
click at [642, 192] on div at bounding box center [699, 210] width 504 height 355
click at [640, 192] on div at bounding box center [699, 210] width 504 height 355
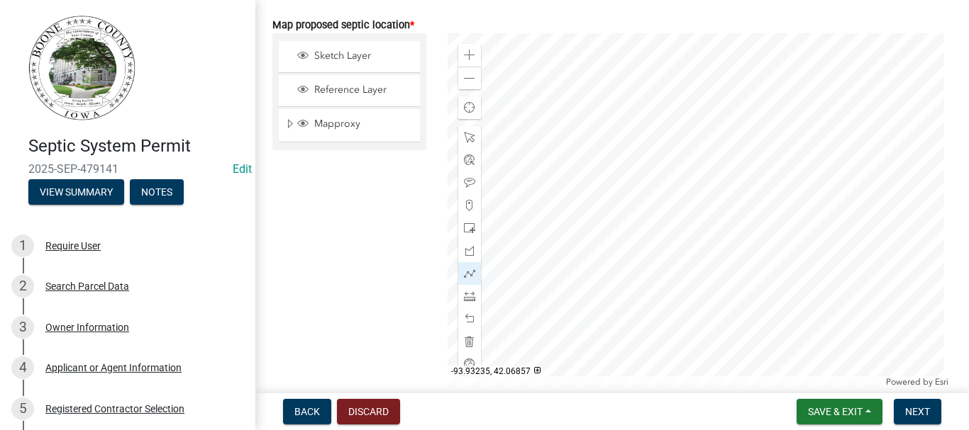
click at [640, 191] on div at bounding box center [699, 210] width 504 height 355
click at [642, 191] on div at bounding box center [699, 210] width 504 height 355
click at [644, 193] on div at bounding box center [699, 210] width 504 height 355
click at [640, 191] on div at bounding box center [699, 210] width 504 height 355
click at [641, 191] on div at bounding box center [699, 210] width 504 height 355
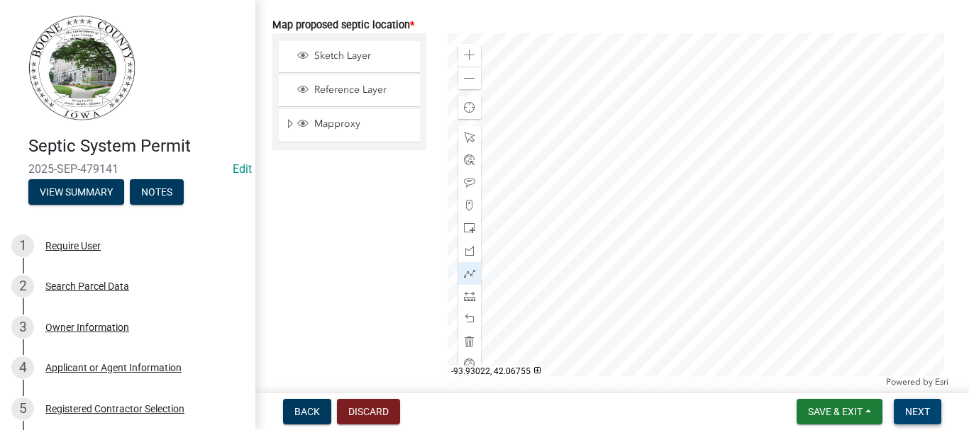
click at [919, 408] on span "Next" at bounding box center [917, 411] width 25 height 11
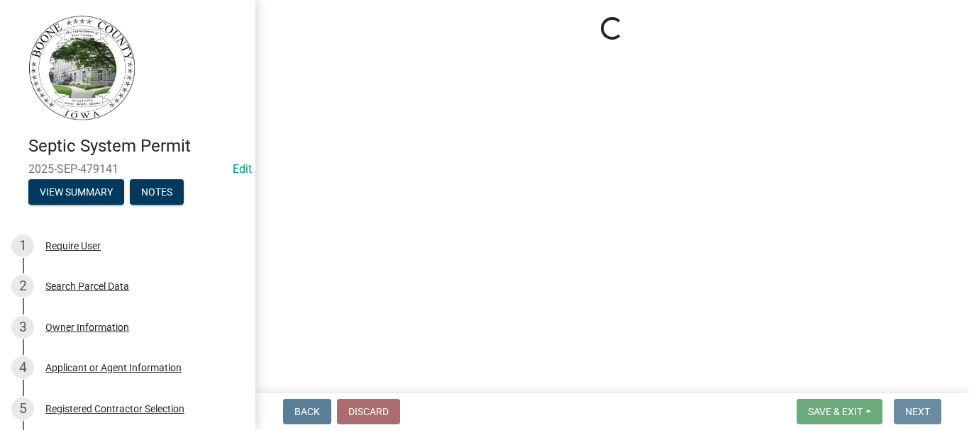
scroll to position [0, 0]
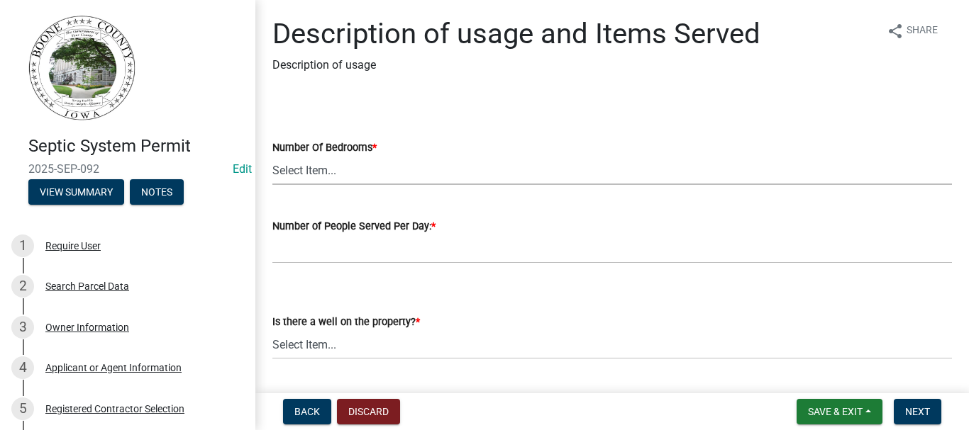
click at [382, 169] on select "Select Item... 0 1 2 3 4 5 6 7 8 9 10" at bounding box center [611, 170] width 679 height 29
click at [272, 156] on select "Select Item... 0 1 2 3 4 5 6 7 8 9 10" at bounding box center [611, 170] width 679 height 29
select select "c201c31c-50fd-4feb-9157-a6aaa7405ffd"
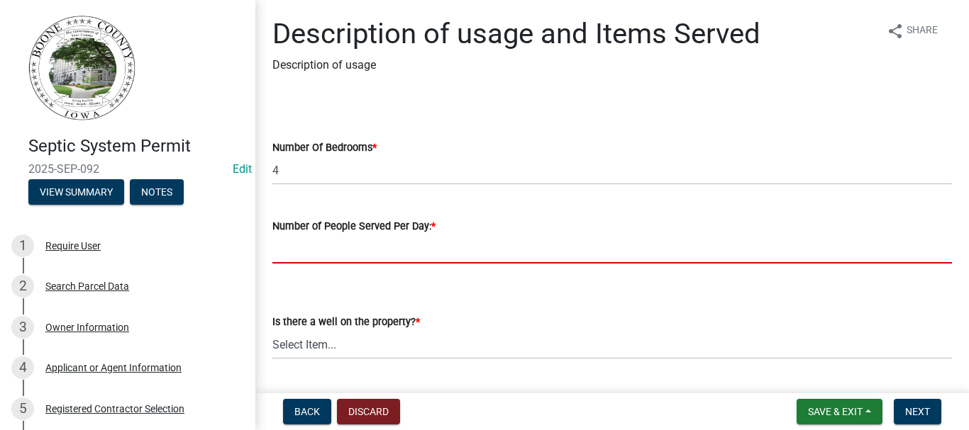
click at [313, 250] on input "text" at bounding box center [611, 249] width 679 height 29
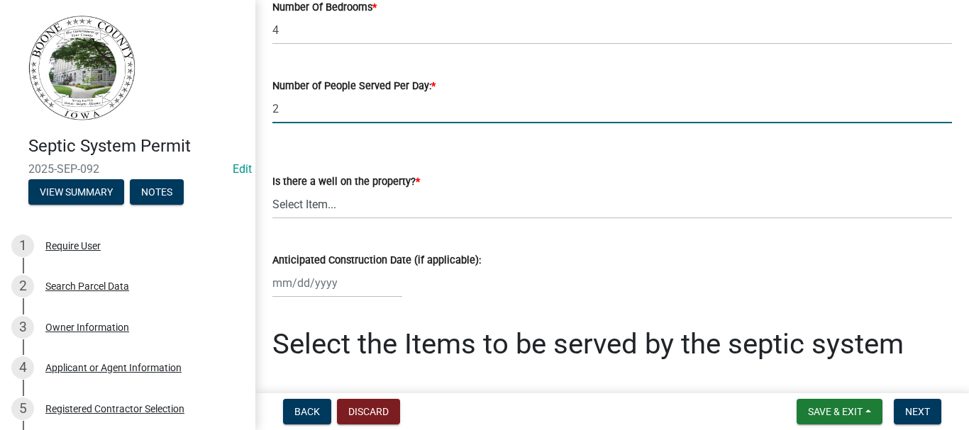
scroll to position [142, 0]
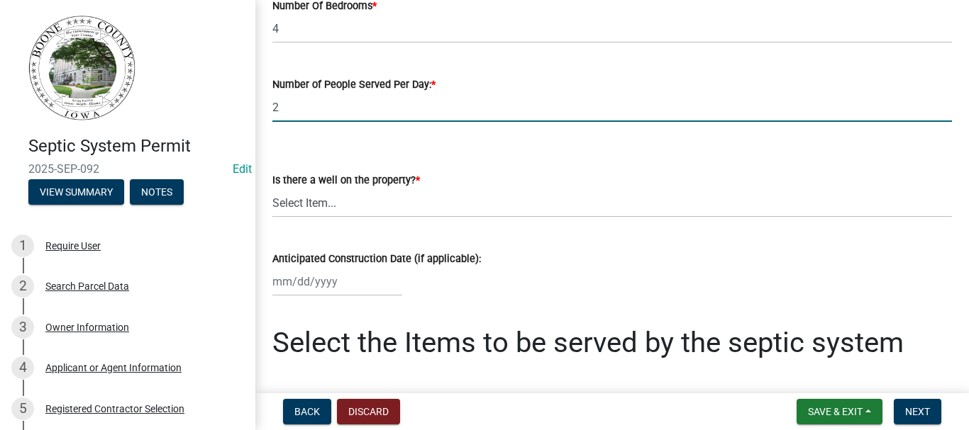
type input "2"
click at [305, 211] on select "Select Item... Yes No" at bounding box center [611, 203] width 679 height 29
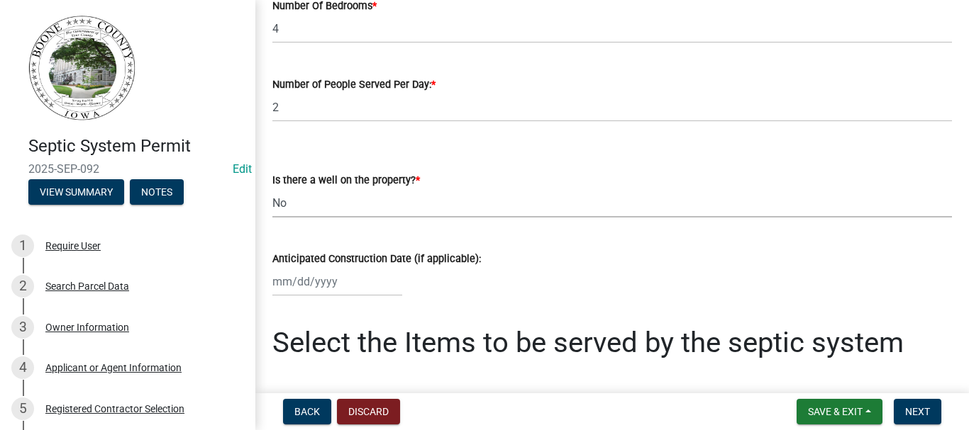
click at [272, 189] on select "Select Item... Yes No" at bounding box center [611, 203] width 679 height 29
select select "d1f81dfd-708c-491f-882e-316c6693023f"
select select "9"
select select "2025"
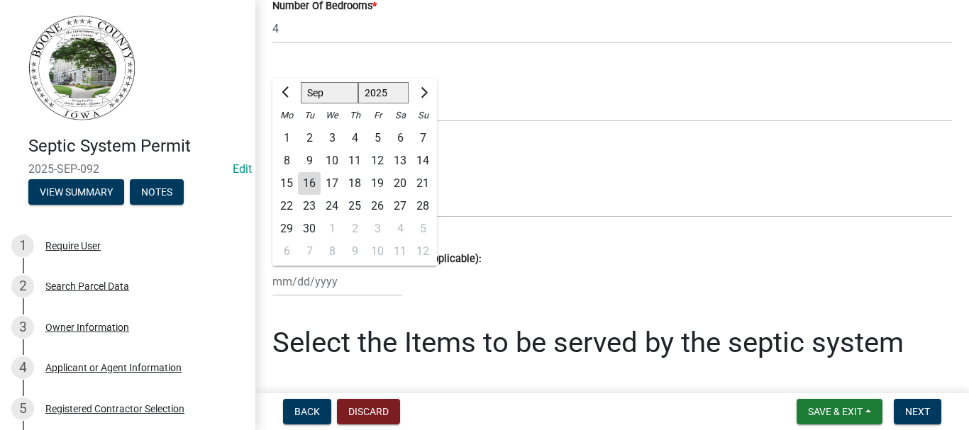
click at [281, 280] on input "Anticipated Construction Date (if applicable):" at bounding box center [337, 281] width 130 height 29
click at [311, 183] on div "16" at bounding box center [309, 183] width 23 height 23
type input "[DATE]"
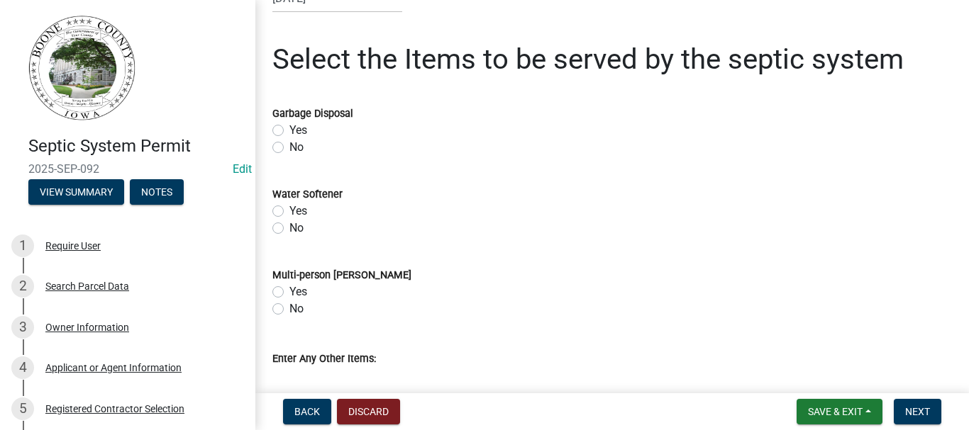
scroll to position [496, 0]
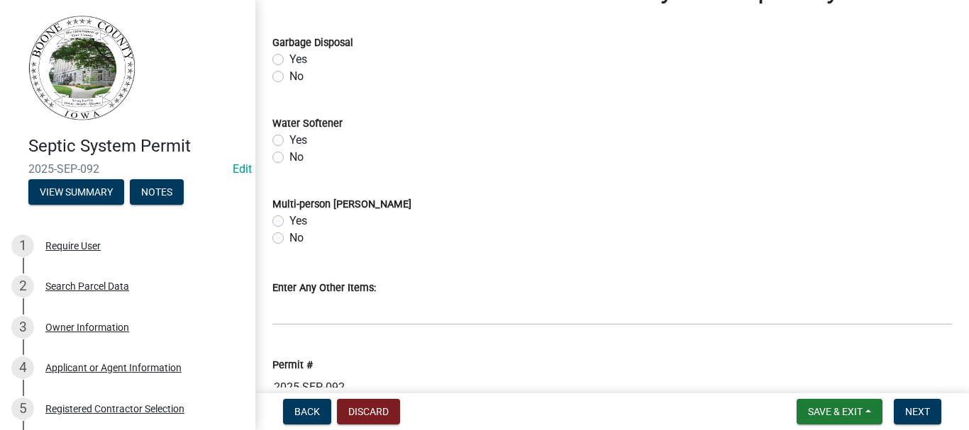
click at [274, 49] on div "Garbage Disposal" at bounding box center [611, 42] width 679 height 17
click at [289, 57] on label "Yes" at bounding box center [298, 59] width 18 height 17
click at [289, 57] on input "Yes" at bounding box center [293, 55] width 9 height 9
radio input "true"
click at [289, 141] on label "Yes" at bounding box center [298, 140] width 18 height 17
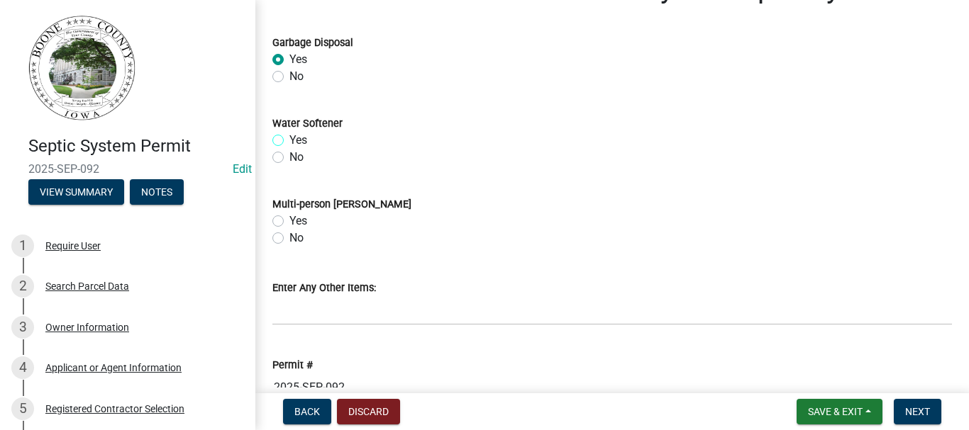
click at [289, 141] on input "Yes" at bounding box center [293, 136] width 9 height 9
radio input "true"
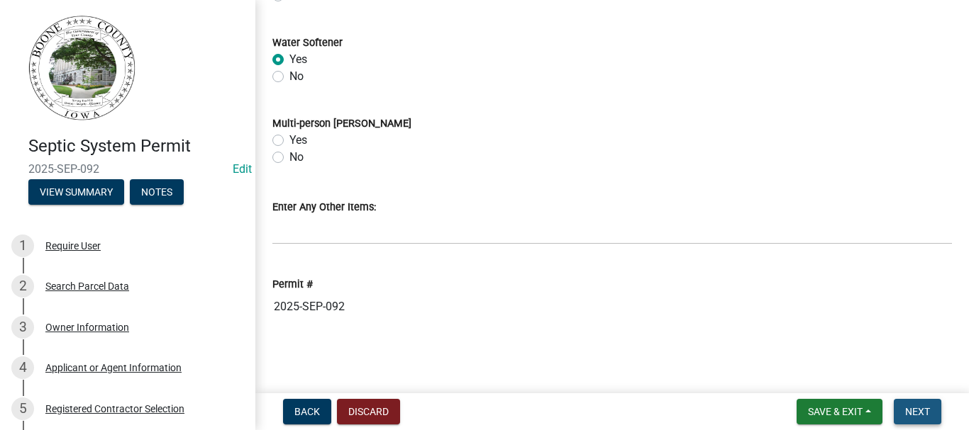
click at [910, 406] on span "Next" at bounding box center [917, 411] width 25 height 11
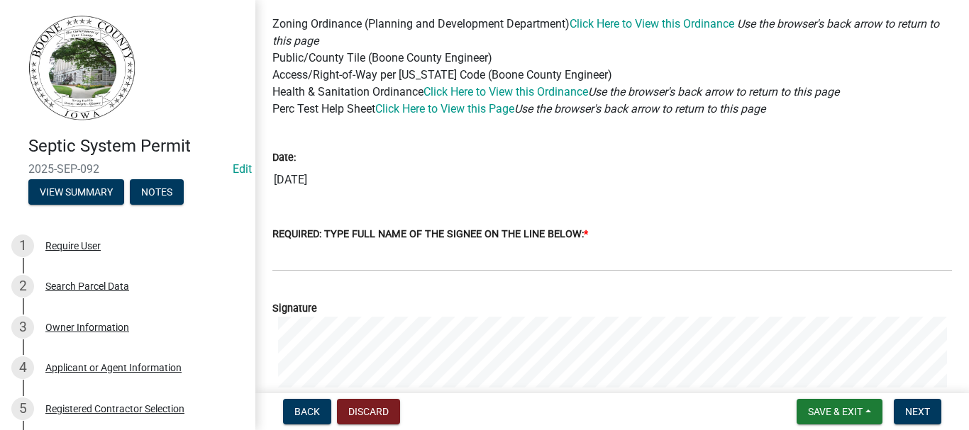
scroll to position [213, 0]
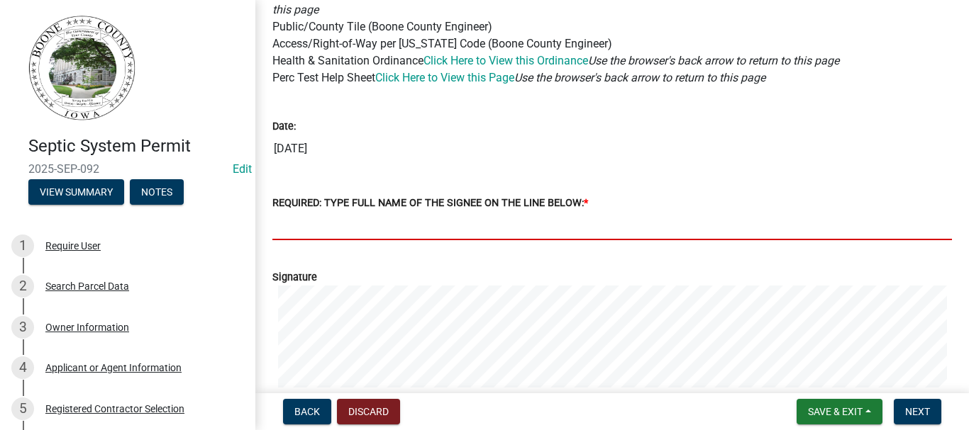
click at [313, 228] on input "REQUIRED: TYPE FULL NAME OF THE SIGNEE ON THE LINE BELOW: *" at bounding box center [611, 225] width 679 height 29
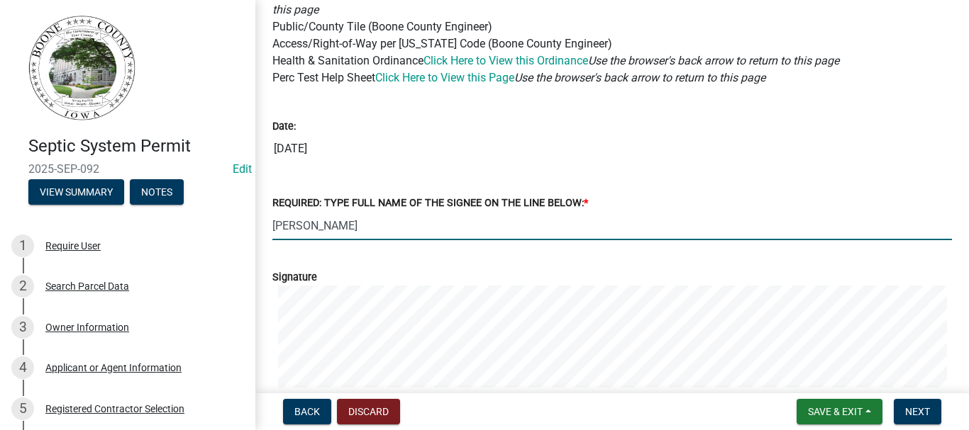
type input "Doug Vrba"
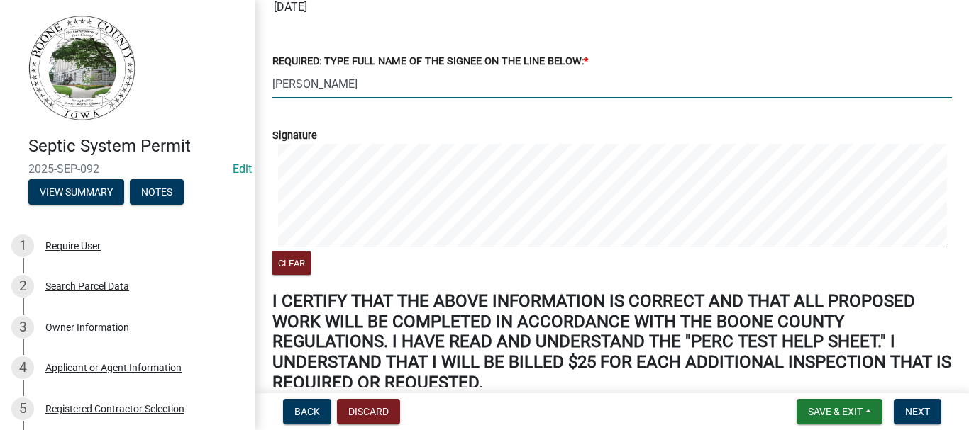
scroll to position [427, 0]
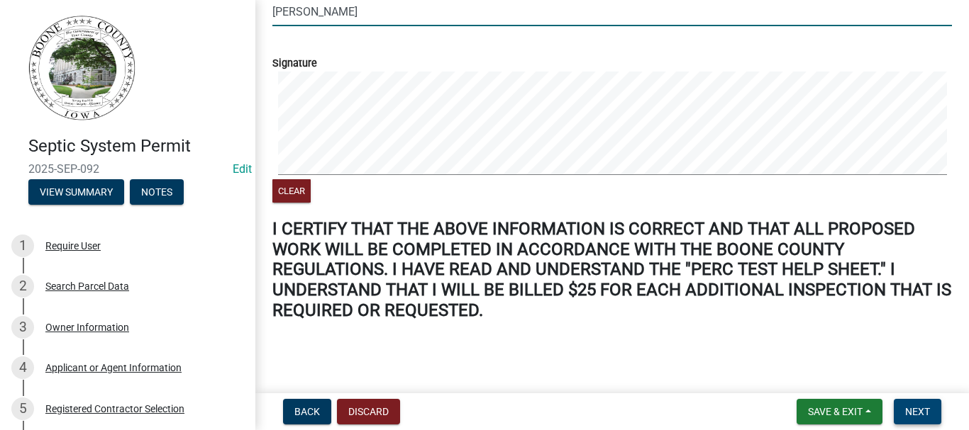
click at [917, 407] on span "Next" at bounding box center [917, 411] width 25 height 11
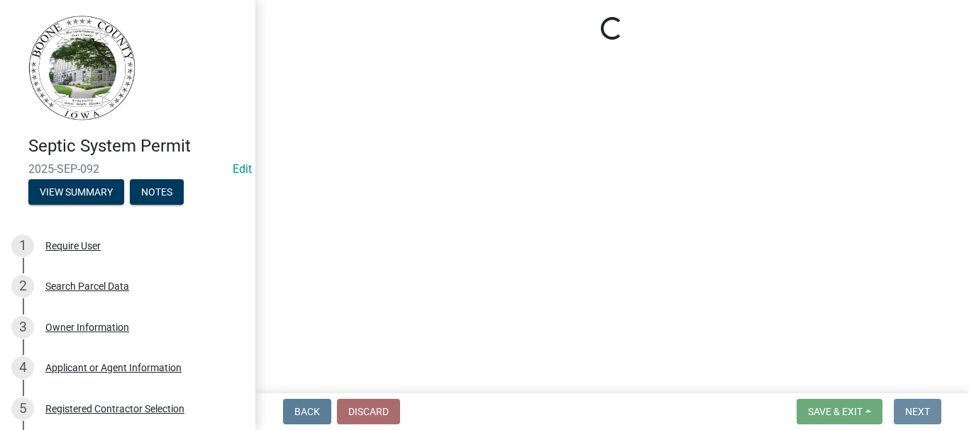
scroll to position [0, 0]
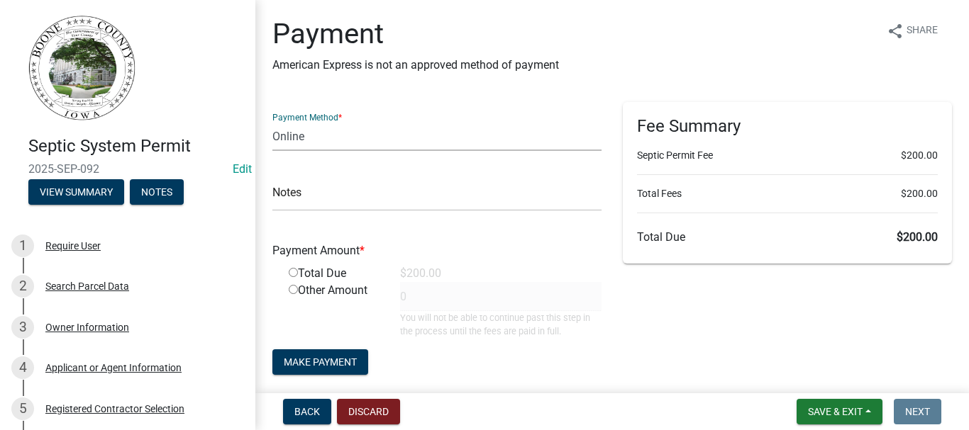
click at [329, 140] on select "Credit Card POS Check Cash Online" at bounding box center [436, 136] width 329 height 29
select select "1: 0"
click at [272, 122] on select "Credit Card POS Check Cash Online" at bounding box center [436, 136] width 329 height 29
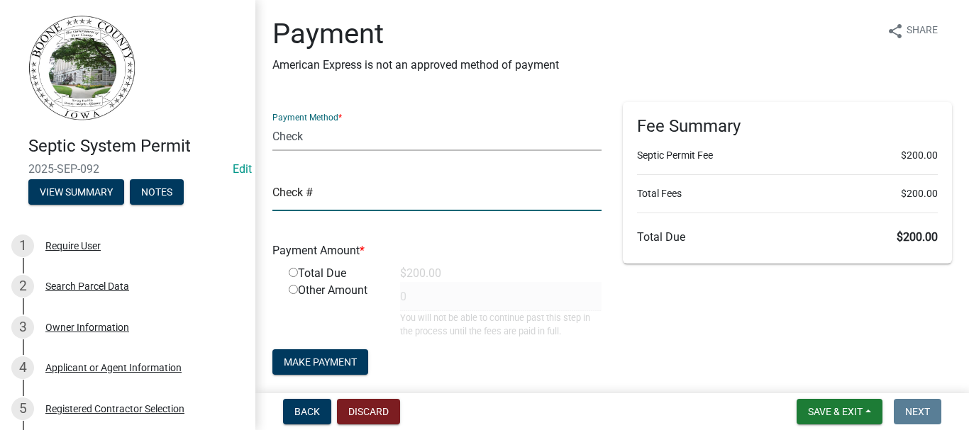
click at [304, 201] on input "text" at bounding box center [436, 196] width 329 height 29
